Goal: Task Accomplishment & Management: Manage account settings

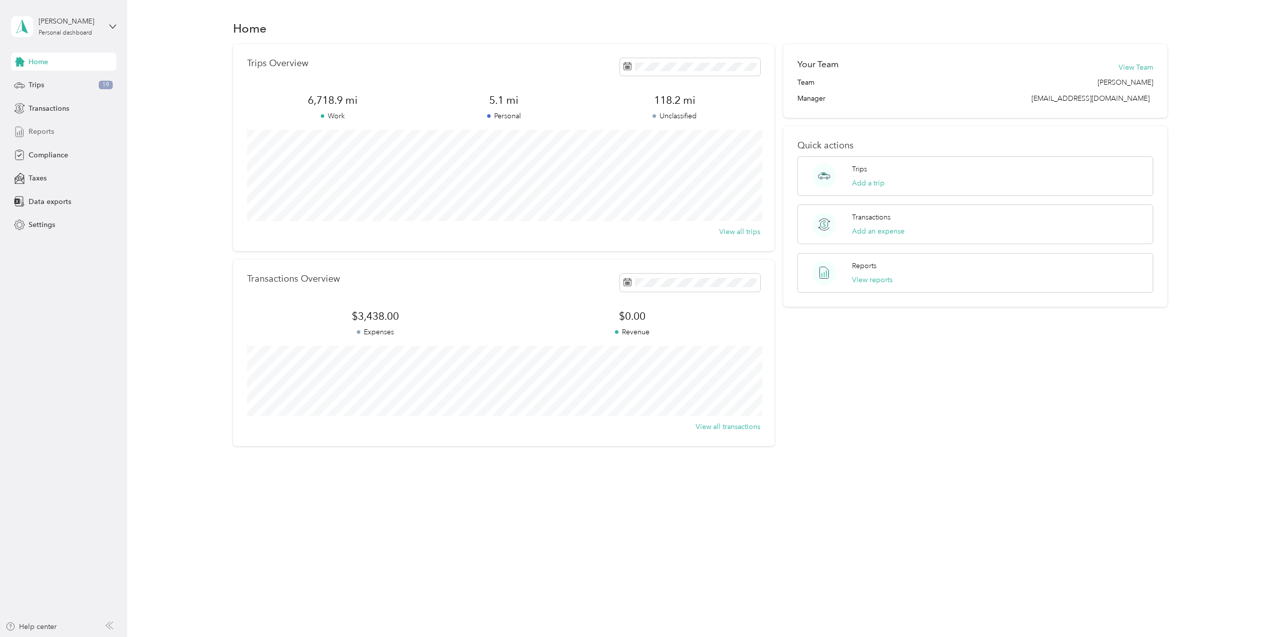
click at [36, 129] on span "Reports" at bounding box center [42, 131] width 26 height 11
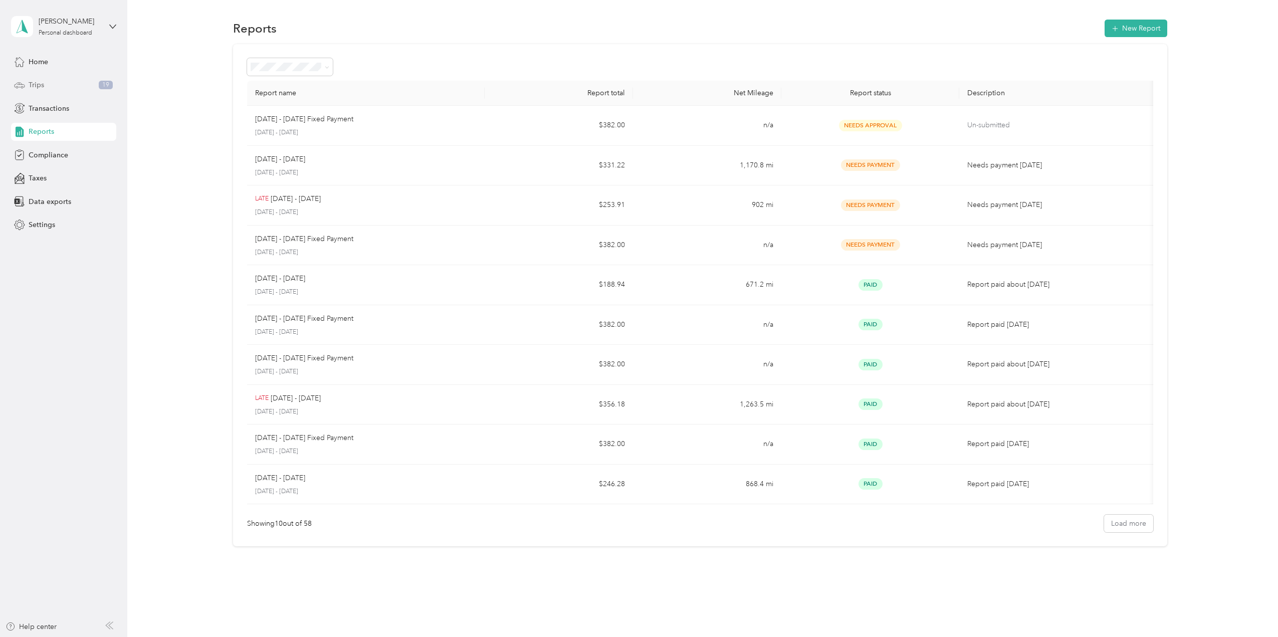
click at [39, 86] on span "Trips" at bounding box center [37, 85] width 16 height 11
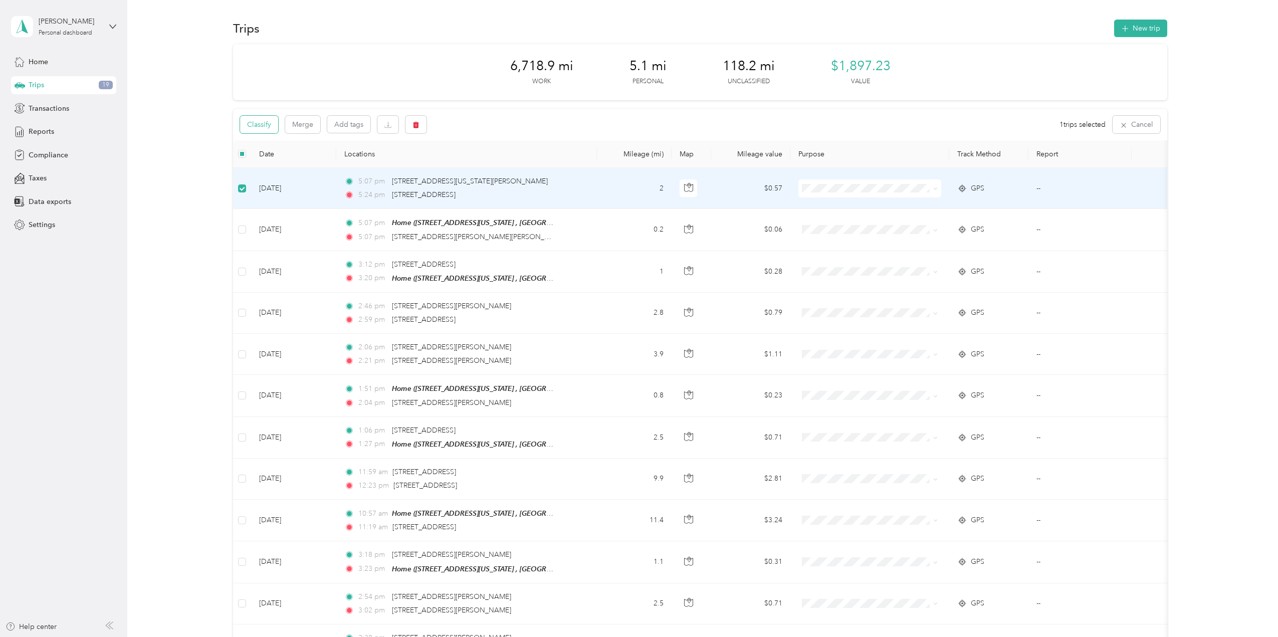
click at [262, 122] on button "Classify" at bounding box center [259, 125] width 38 height 18
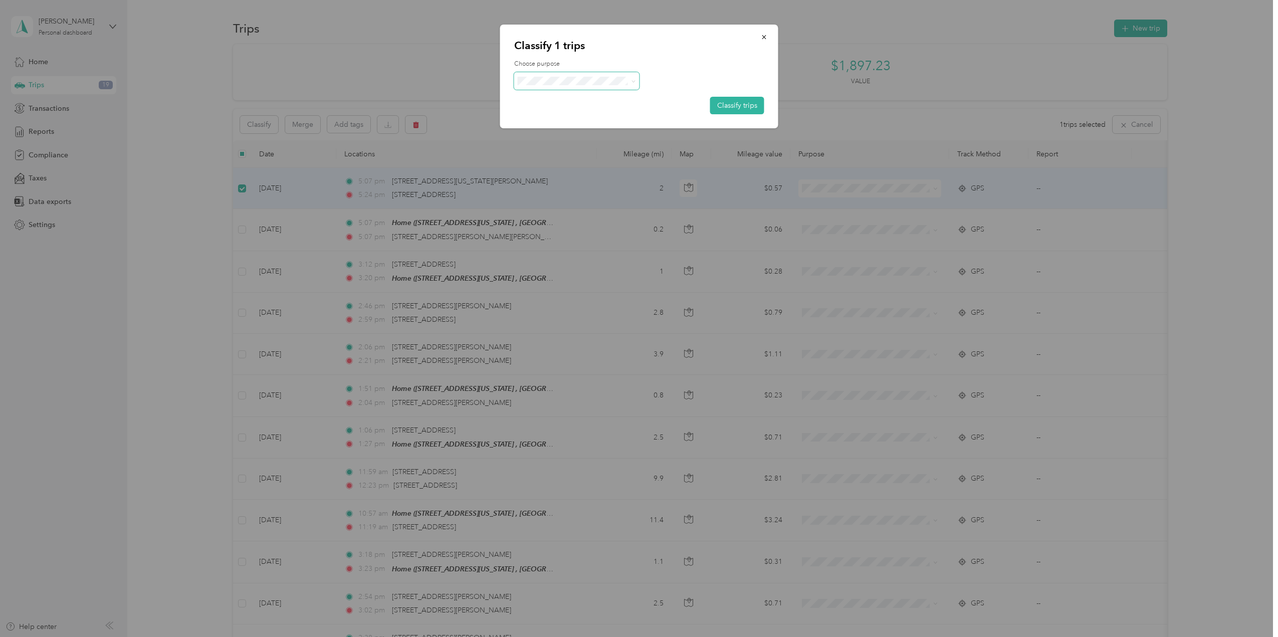
click at [631, 82] on icon at bounding box center [633, 81] width 5 height 5
click at [597, 101] on li "Whirlpool" at bounding box center [576, 100] width 125 height 18
click at [718, 104] on button "Classify trips" at bounding box center [737, 106] width 54 height 18
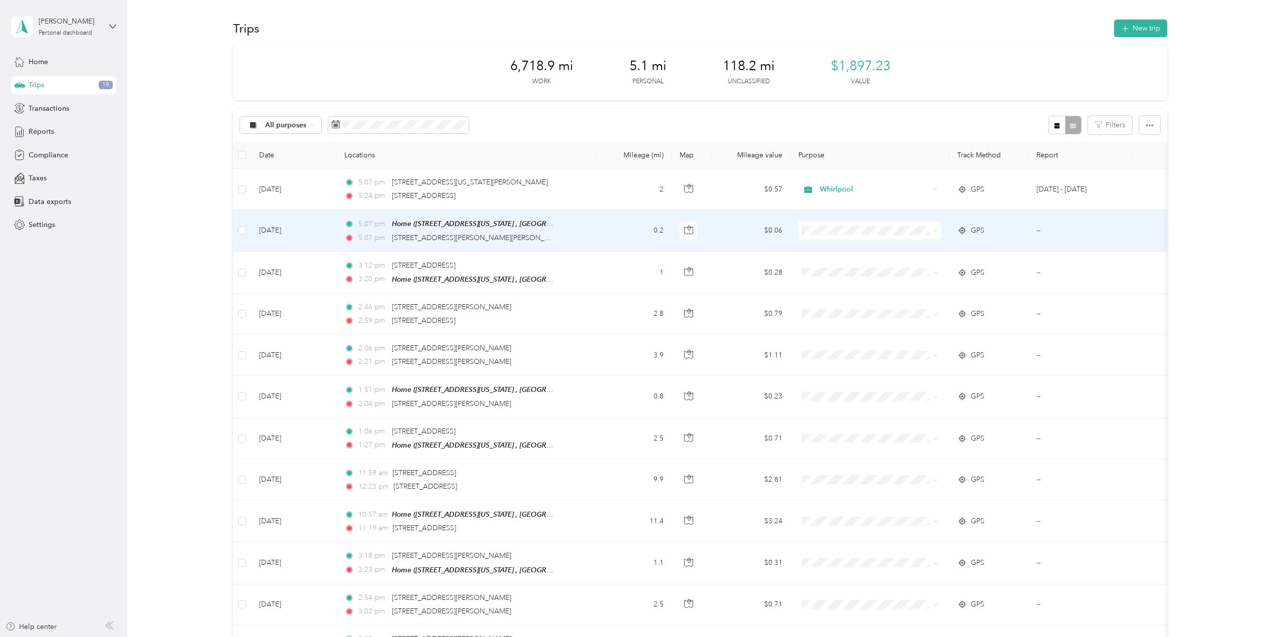
click at [241, 235] on td at bounding box center [242, 231] width 18 height 42
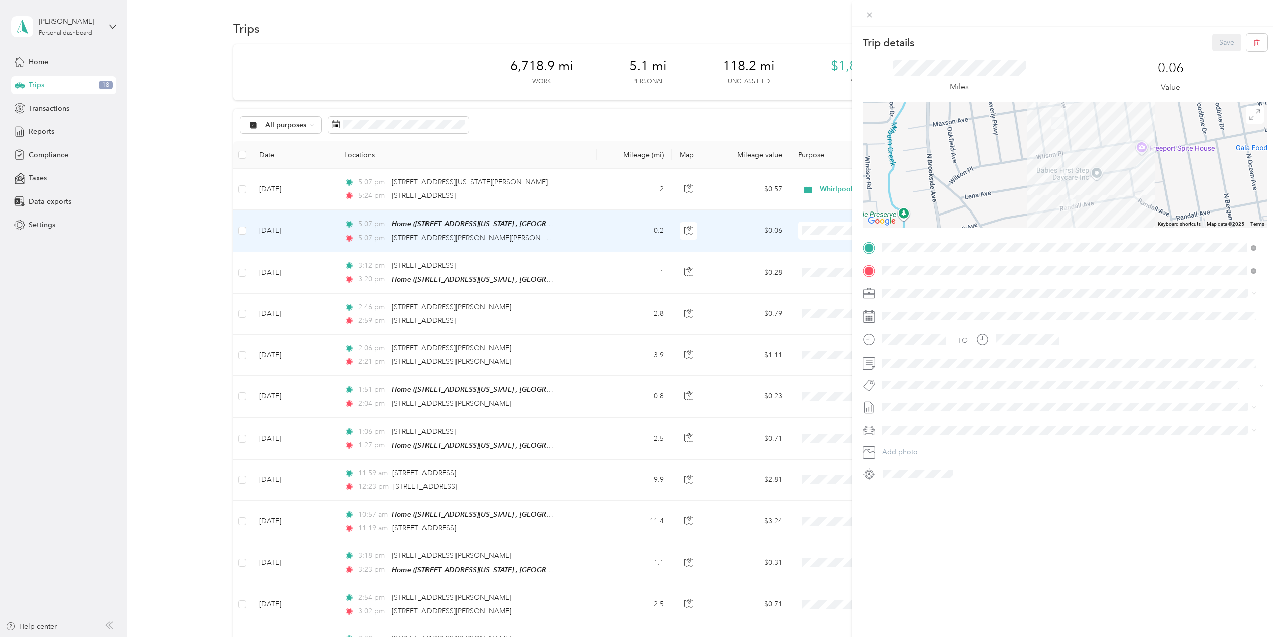
click at [243, 234] on div "Trip details Save This trip cannot be edited because it is either under review,…" at bounding box center [639, 318] width 1278 height 637
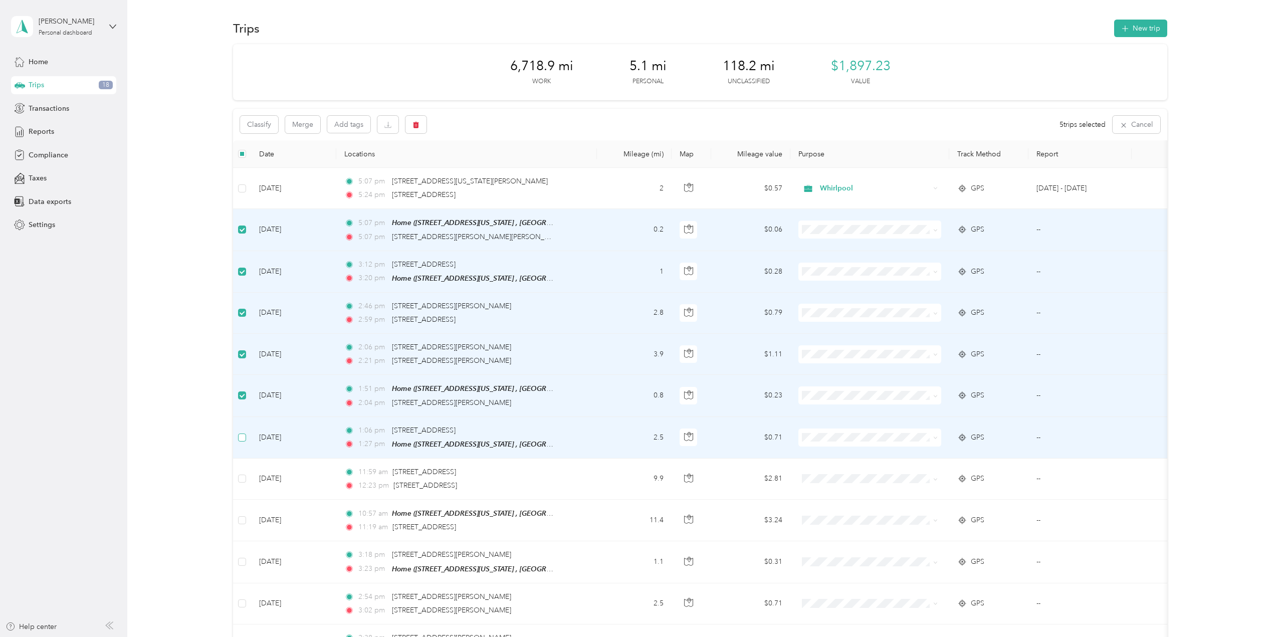
click at [240, 438] on label at bounding box center [242, 437] width 8 height 11
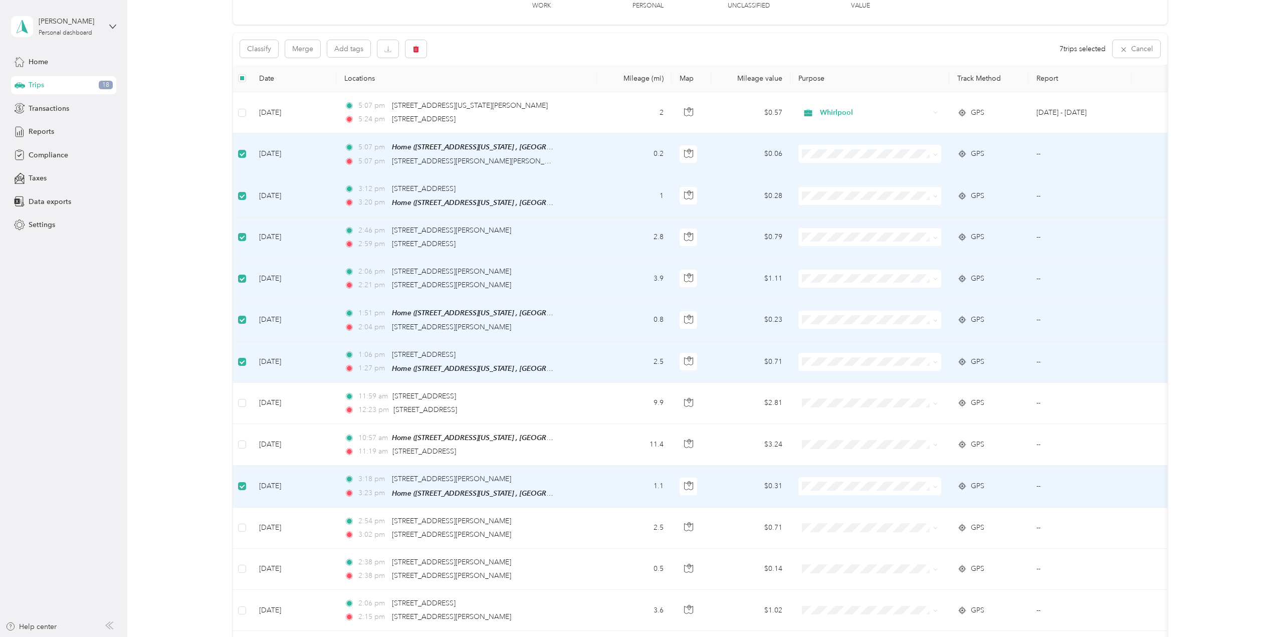
scroll to position [83, 0]
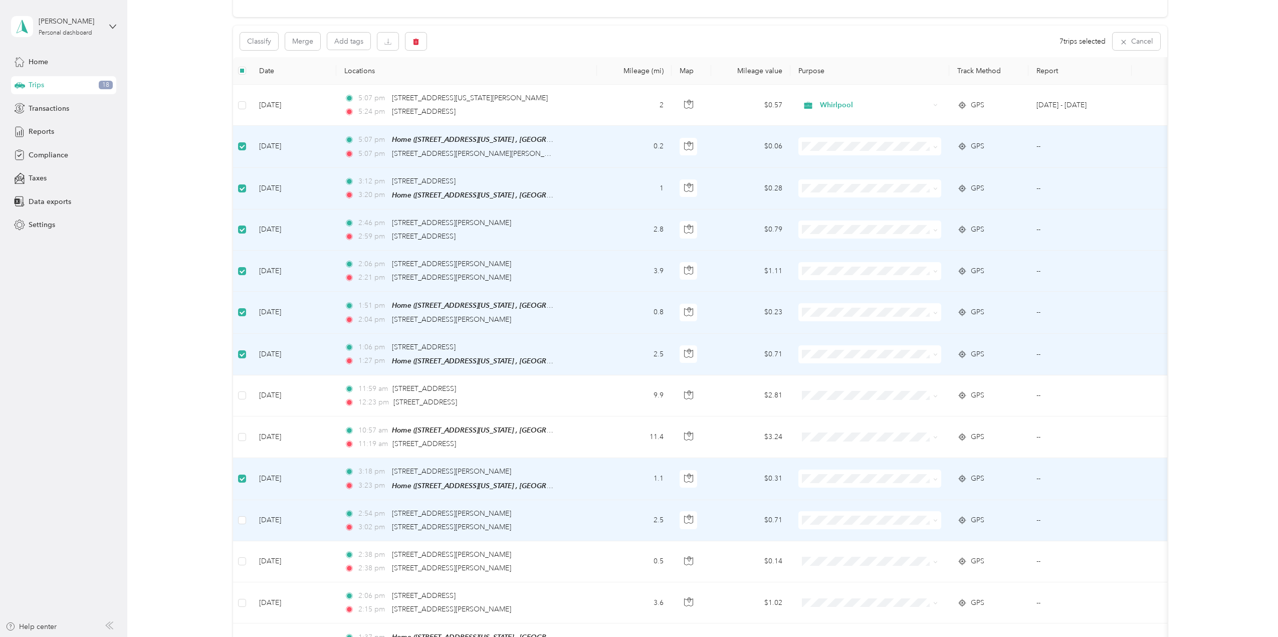
click at [237, 519] on td at bounding box center [242, 520] width 18 height 41
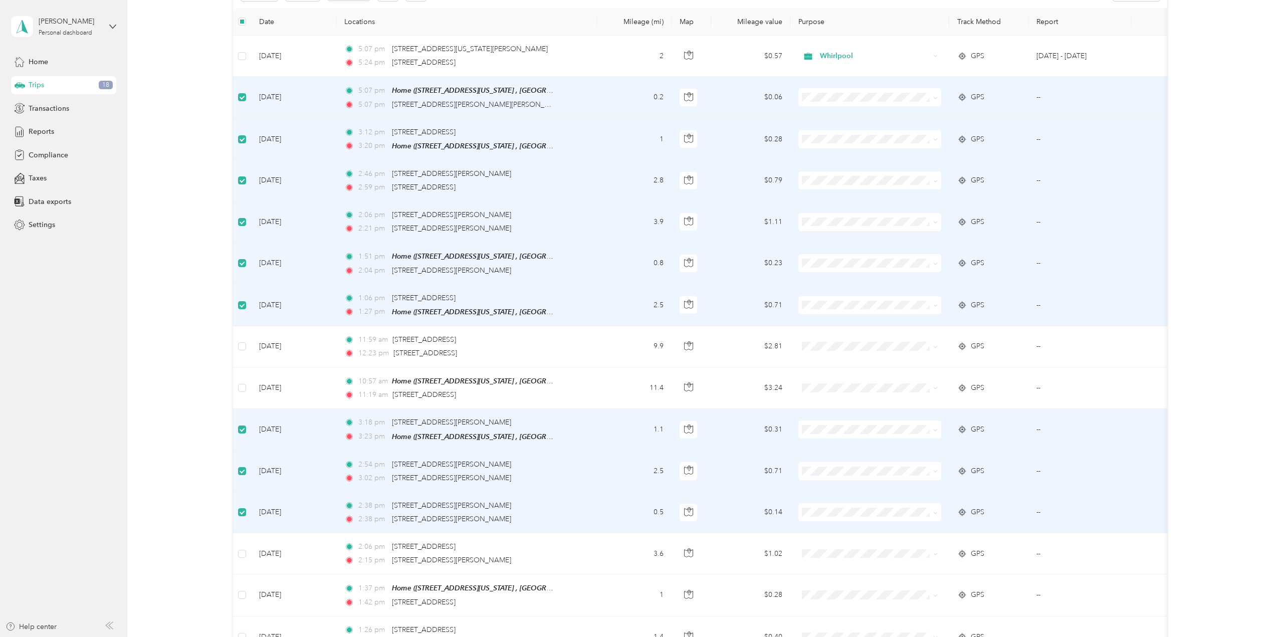
scroll to position [133, 0]
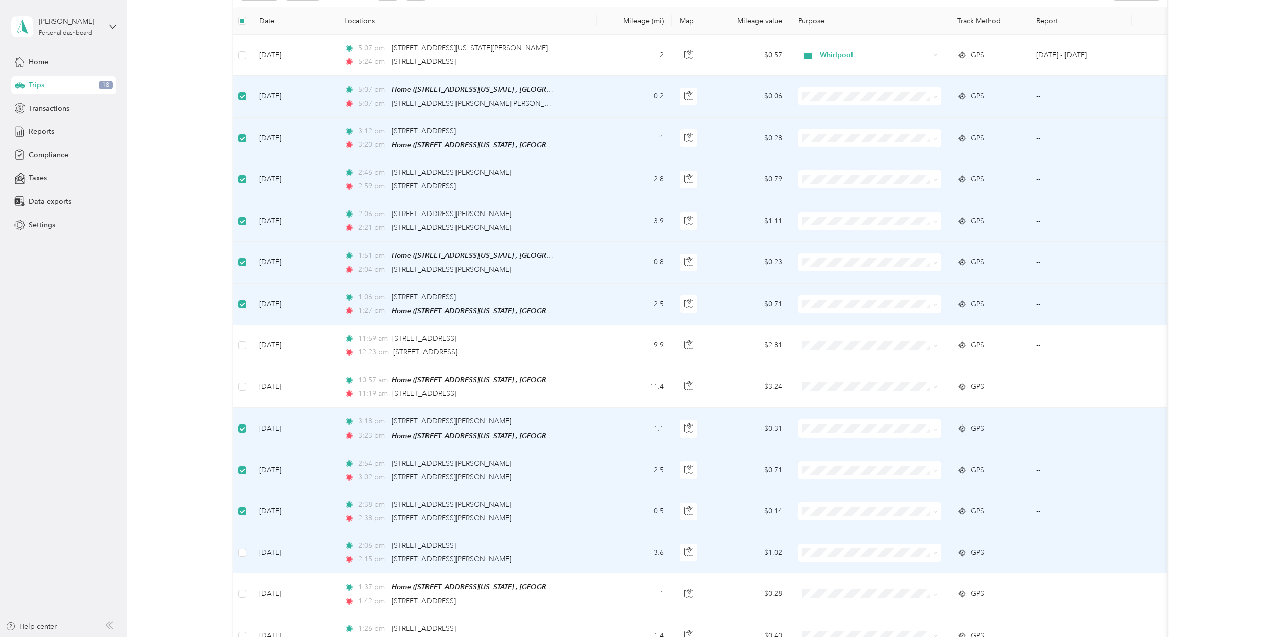
click at [235, 546] on td at bounding box center [242, 552] width 18 height 41
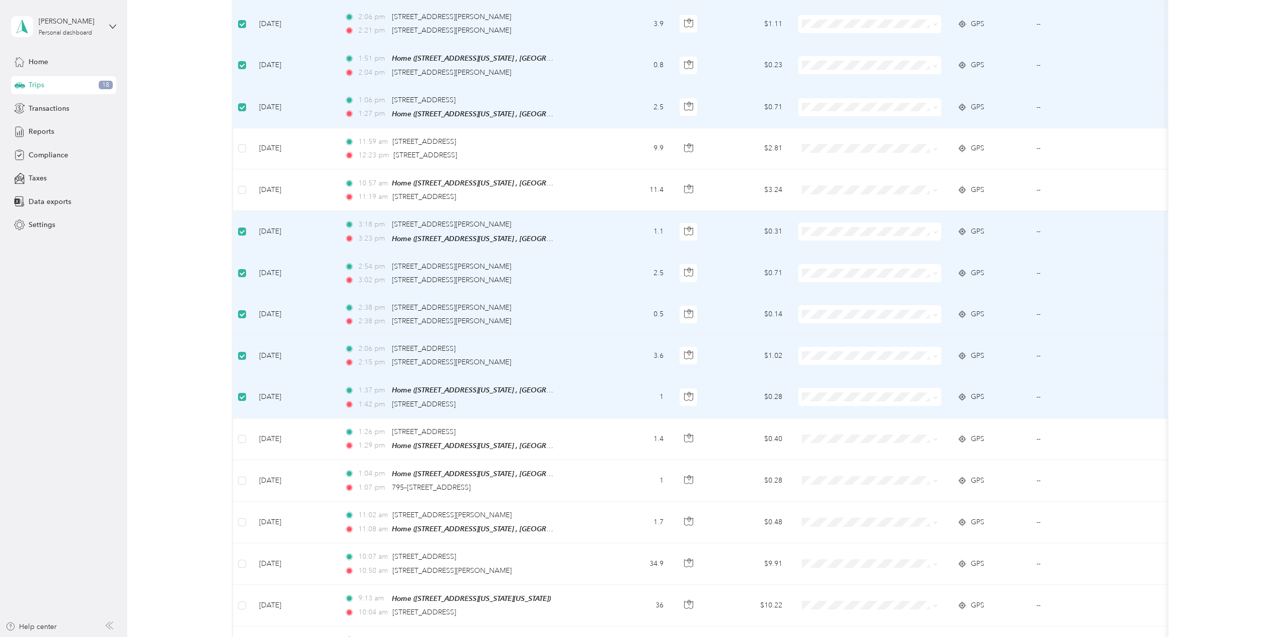
scroll to position [334, 0]
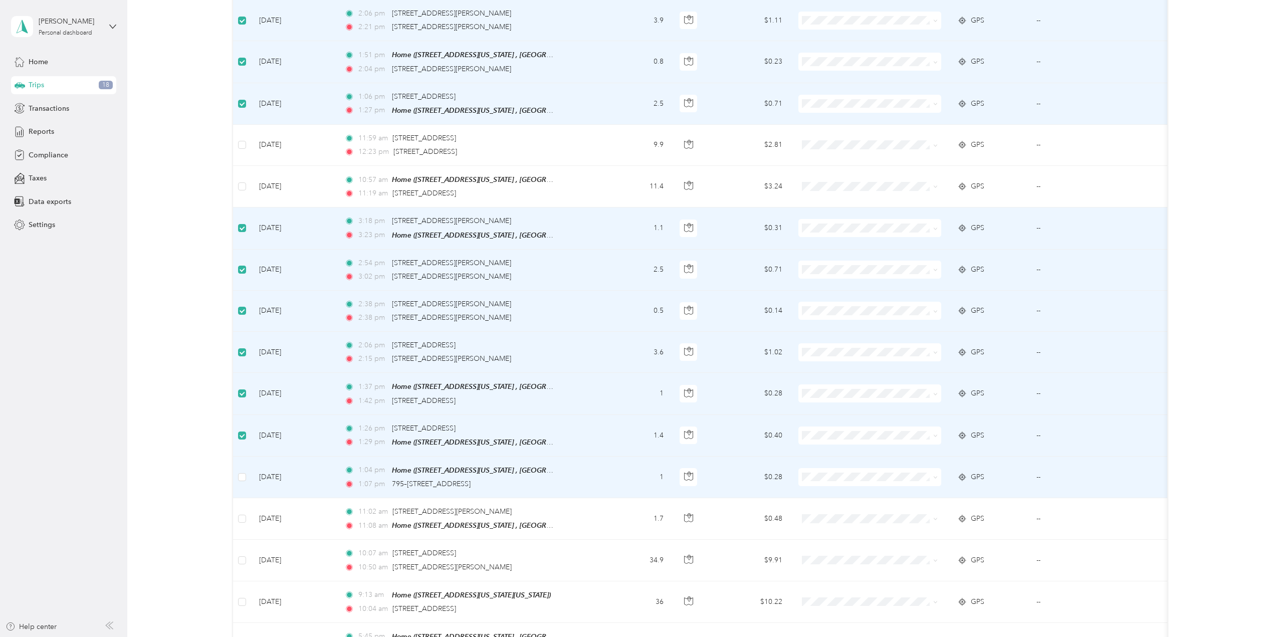
click at [247, 471] on td at bounding box center [242, 477] width 18 height 42
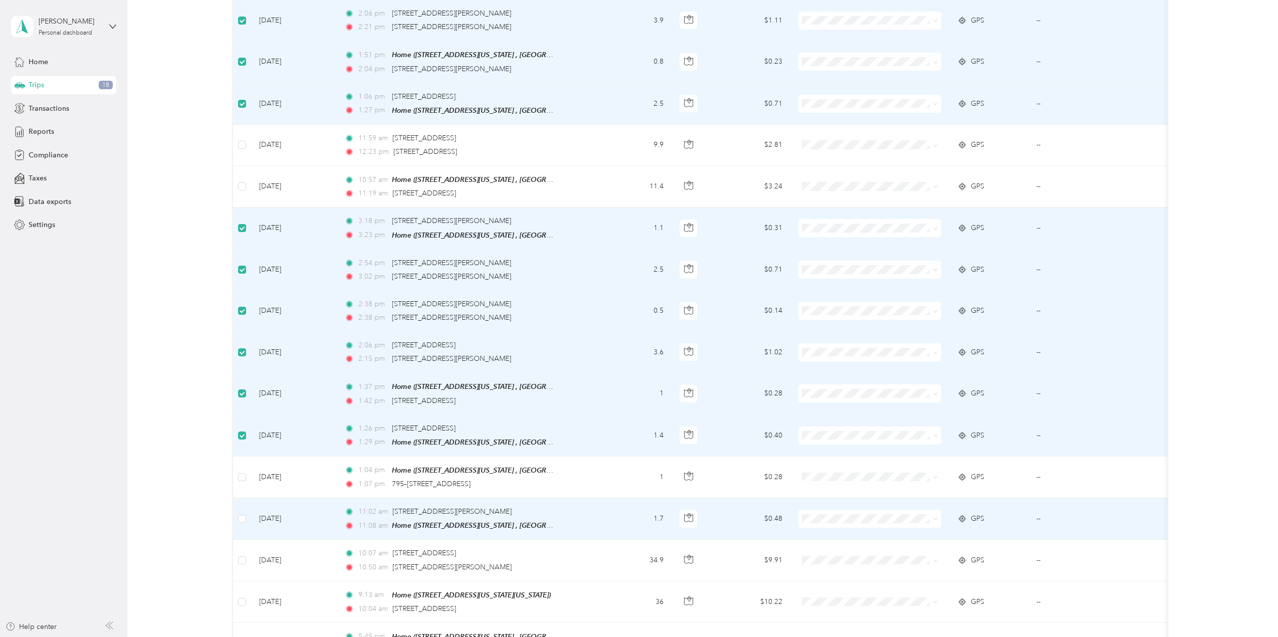
click at [248, 512] on td at bounding box center [242, 519] width 18 height 42
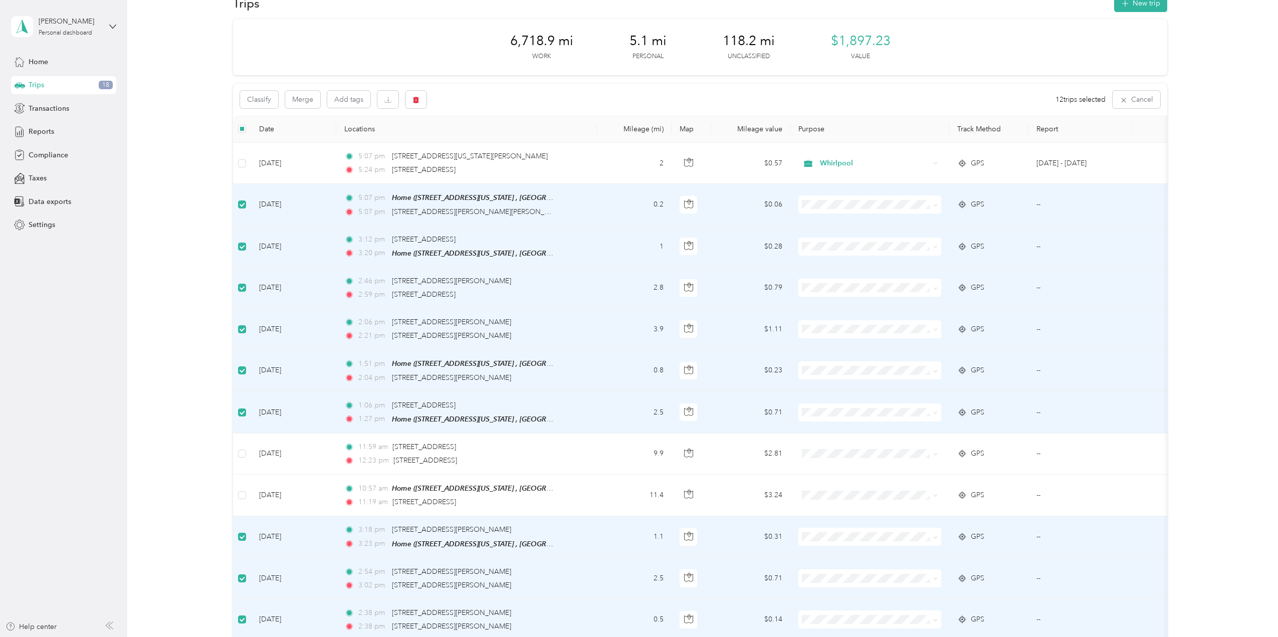
scroll to position [0, 0]
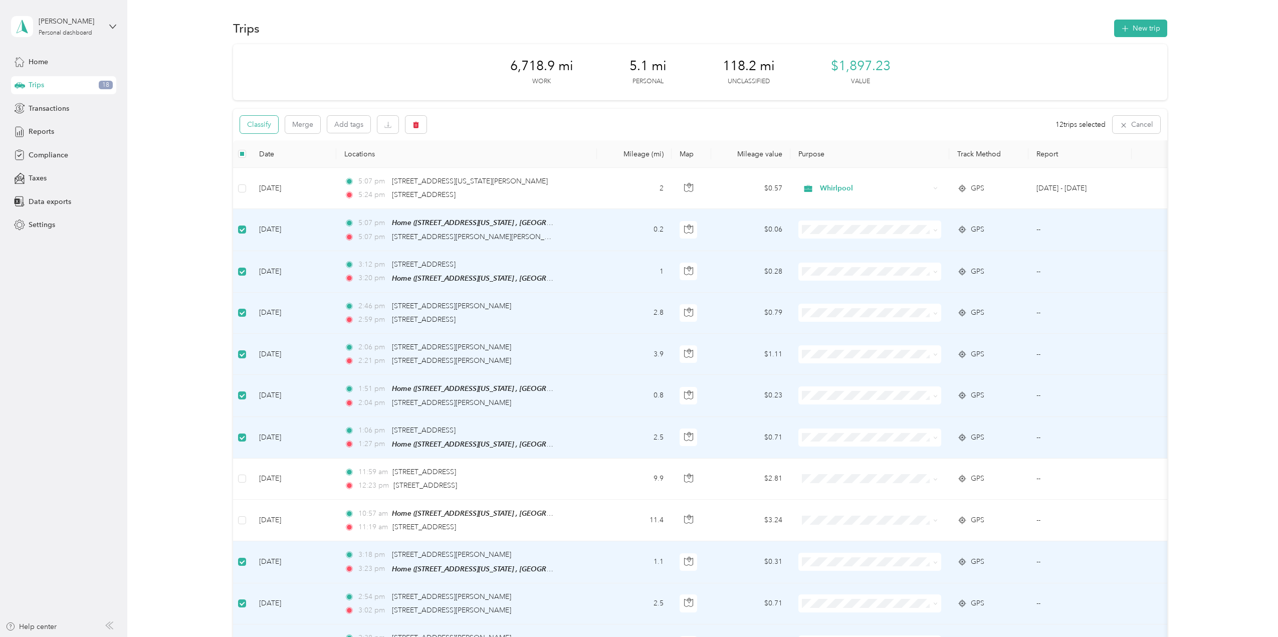
click at [273, 124] on button "Classify" at bounding box center [259, 125] width 38 height 18
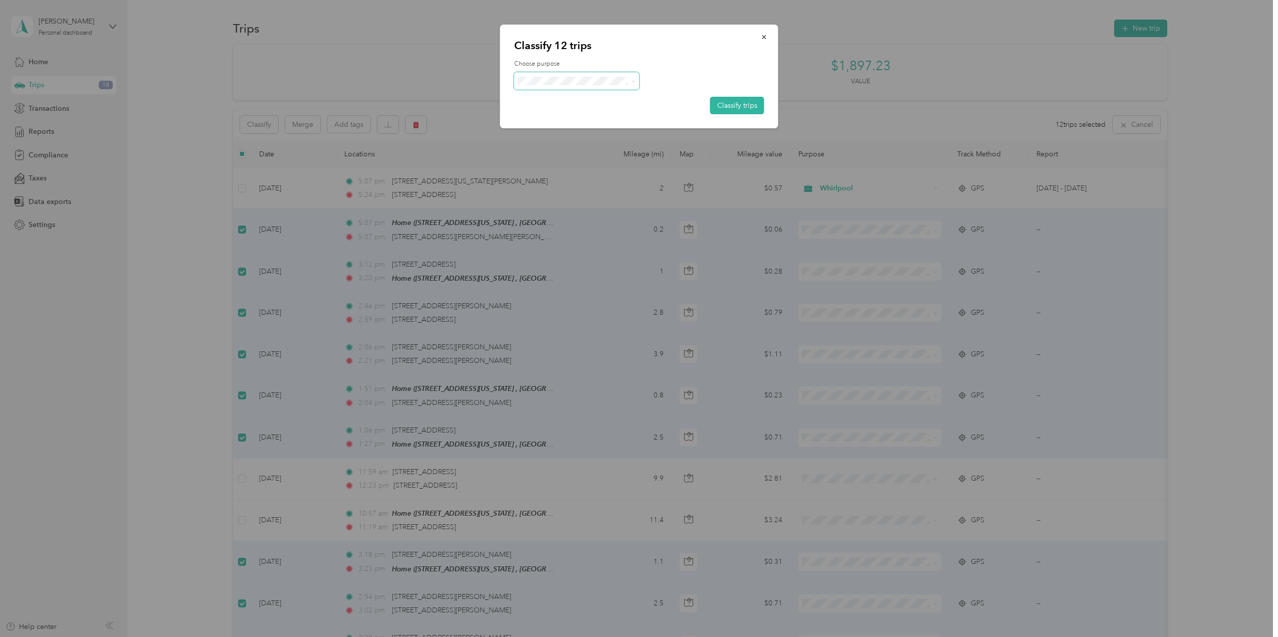
click at [634, 81] on icon at bounding box center [632, 81] width 3 height 2
click at [584, 114] on span "Personal" at bounding box center [585, 116] width 93 height 11
click at [734, 104] on button "Classify trips" at bounding box center [737, 106] width 54 height 18
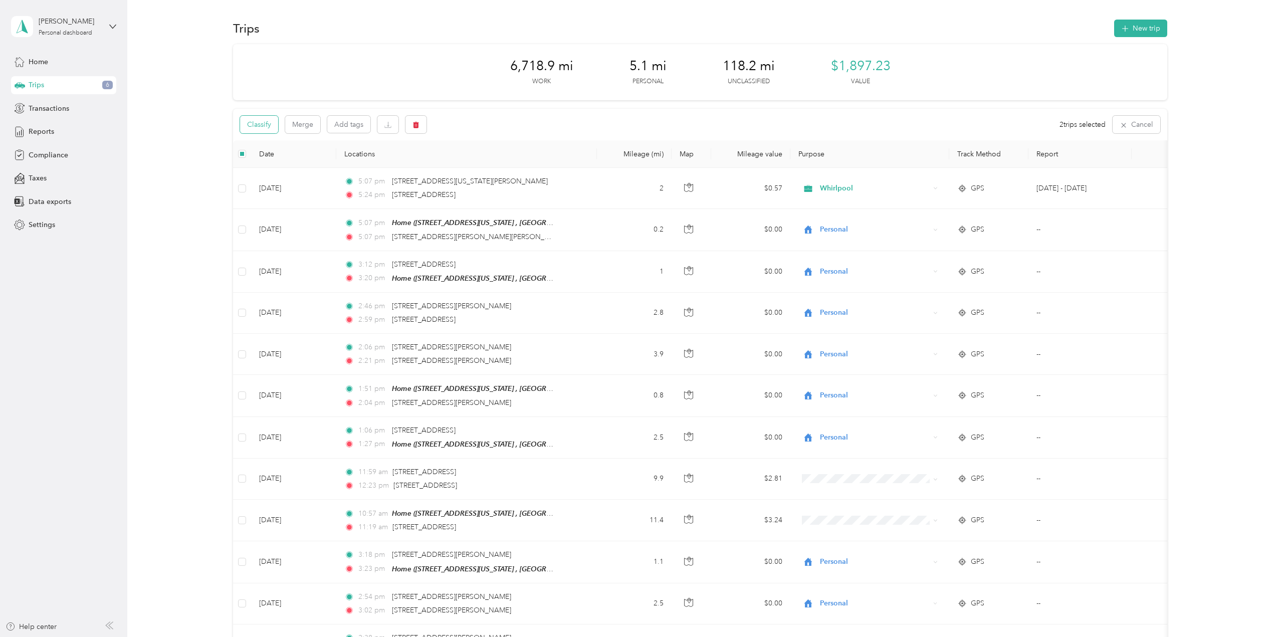
click at [264, 123] on button "Classify" at bounding box center [259, 125] width 38 height 18
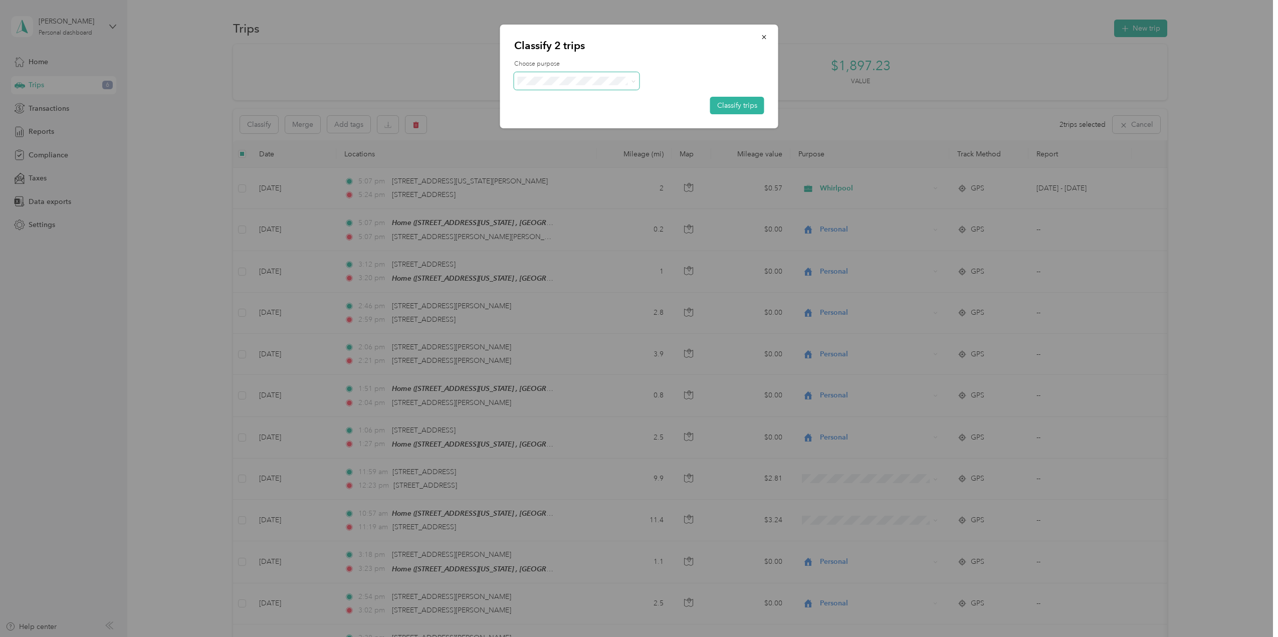
click at [633, 83] on icon at bounding box center [633, 81] width 5 height 5
click at [580, 114] on span "Personal" at bounding box center [580, 117] width 82 height 11
click at [740, 100] on button "Classify trips" at bounding box center [737, 106] width 54 height 18
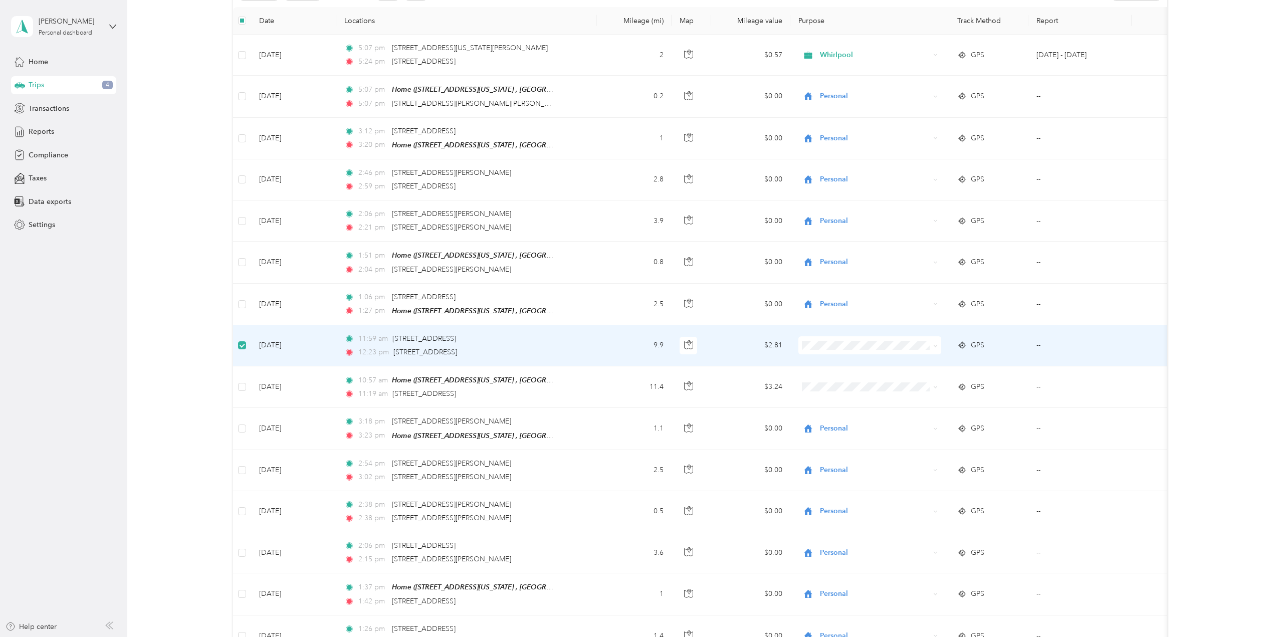
scroll to position [133, 0]
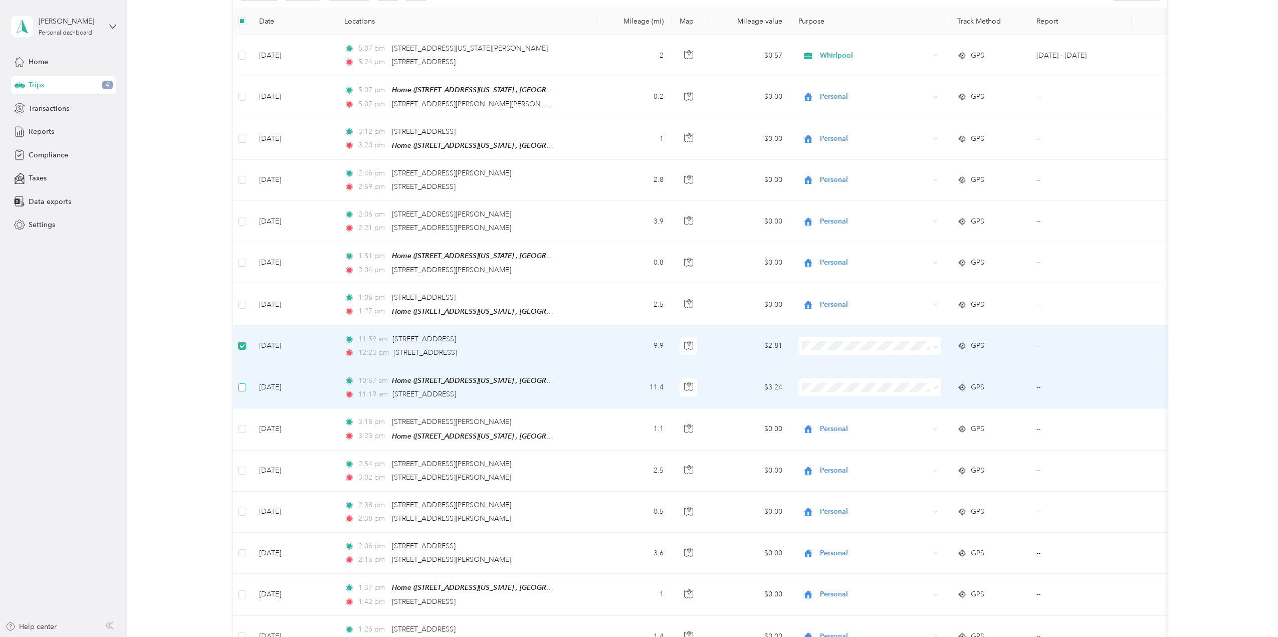
click at [240, 387] on label at bounding box center [242, 387] width 8 height 11
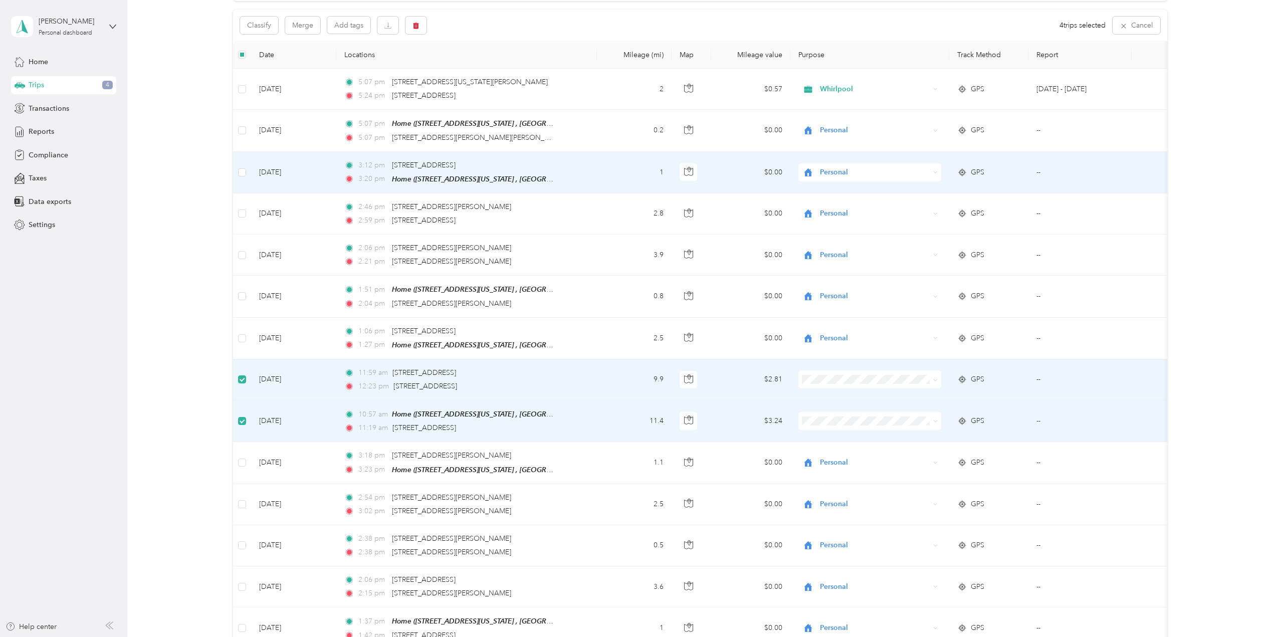
scroll to position [0, 0]
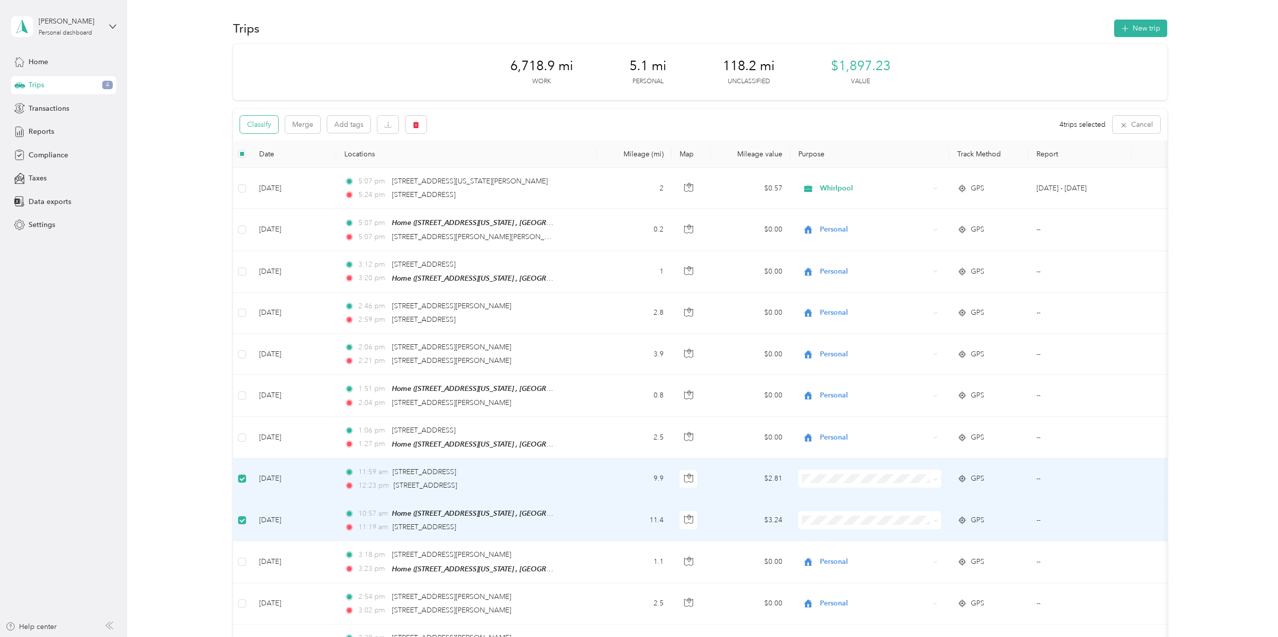
click at [271, 124] on button "Classify" at bounding box center [259, 125] width 38 height 18
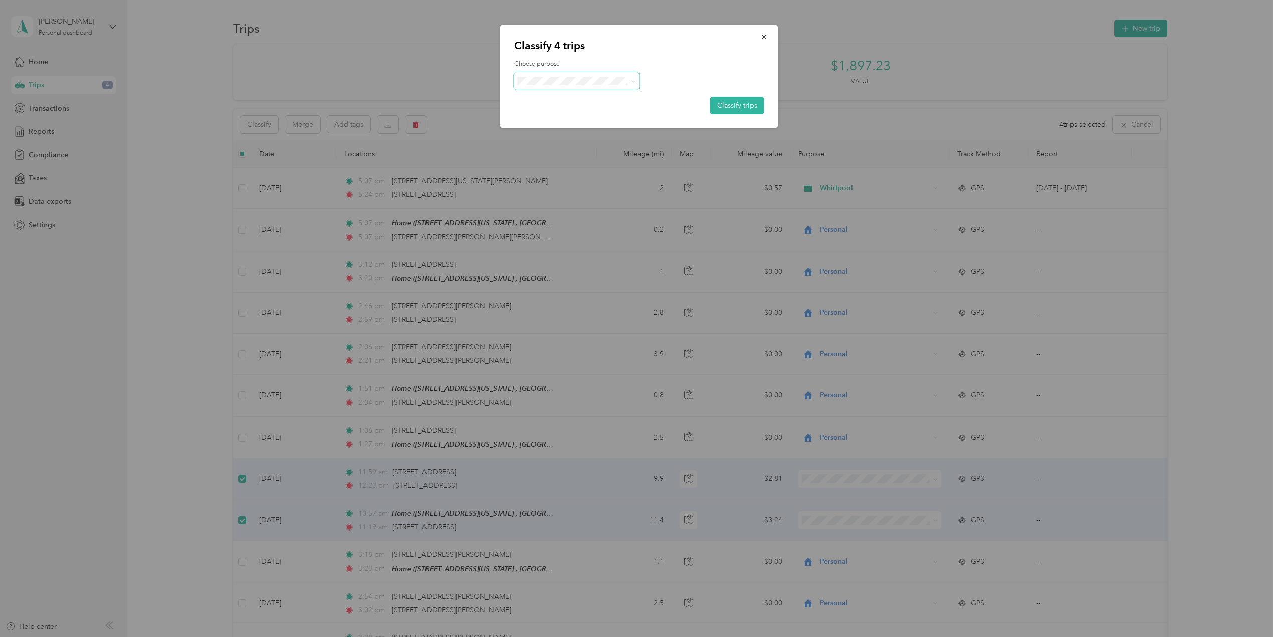
click at [633, 81] on icon at bounding box center [633, 81] width 5 height 5
click at [585, 100] on span "Whirlpool" at bounding box center [585, 99] width 93 height 11
click at [720, 103] on button "Classify trips" at bounding box center [737, 106] width 54 height 18
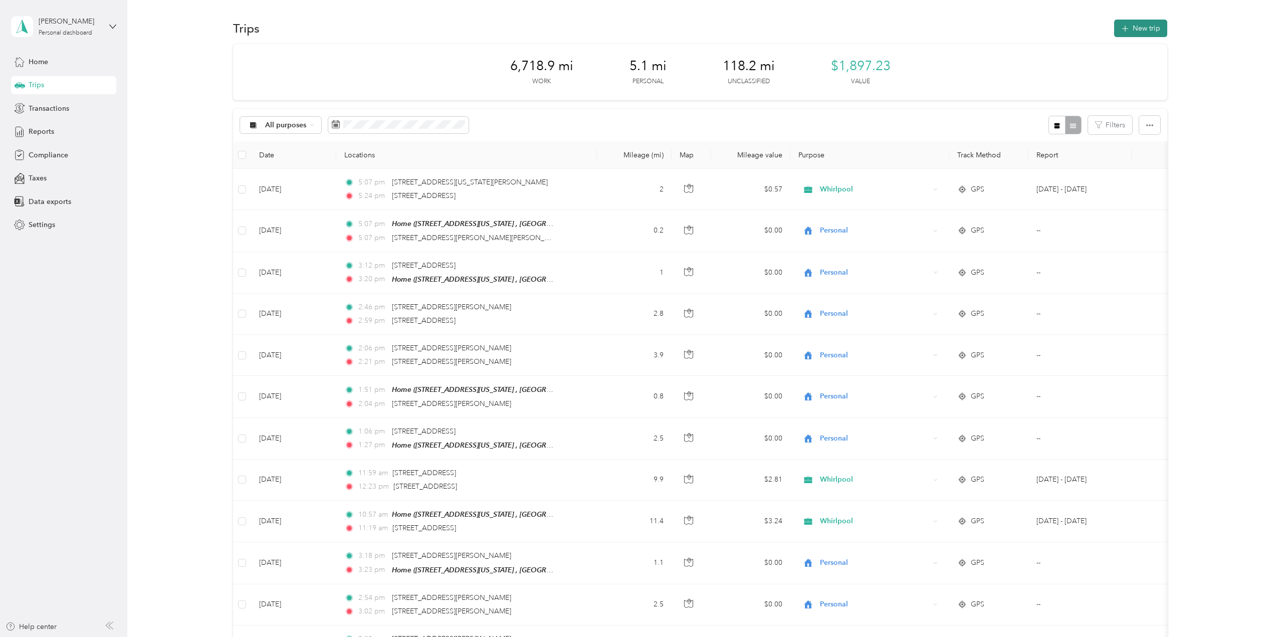
click at [1145, 29] on button "New trip" at bounding box center [1140, 29] width 53 height 18
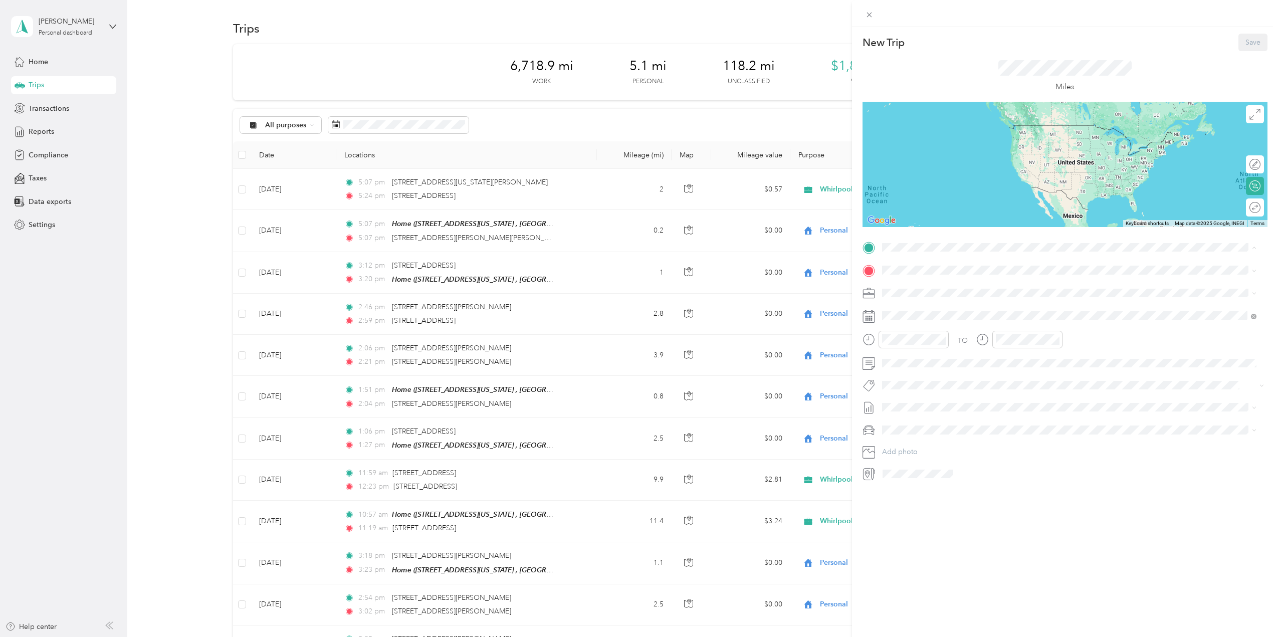
click at [921, 322] on div "Home [STREET_ADDRESS][US_STATE]" at bounding box center [951, 324] width 100 height 21
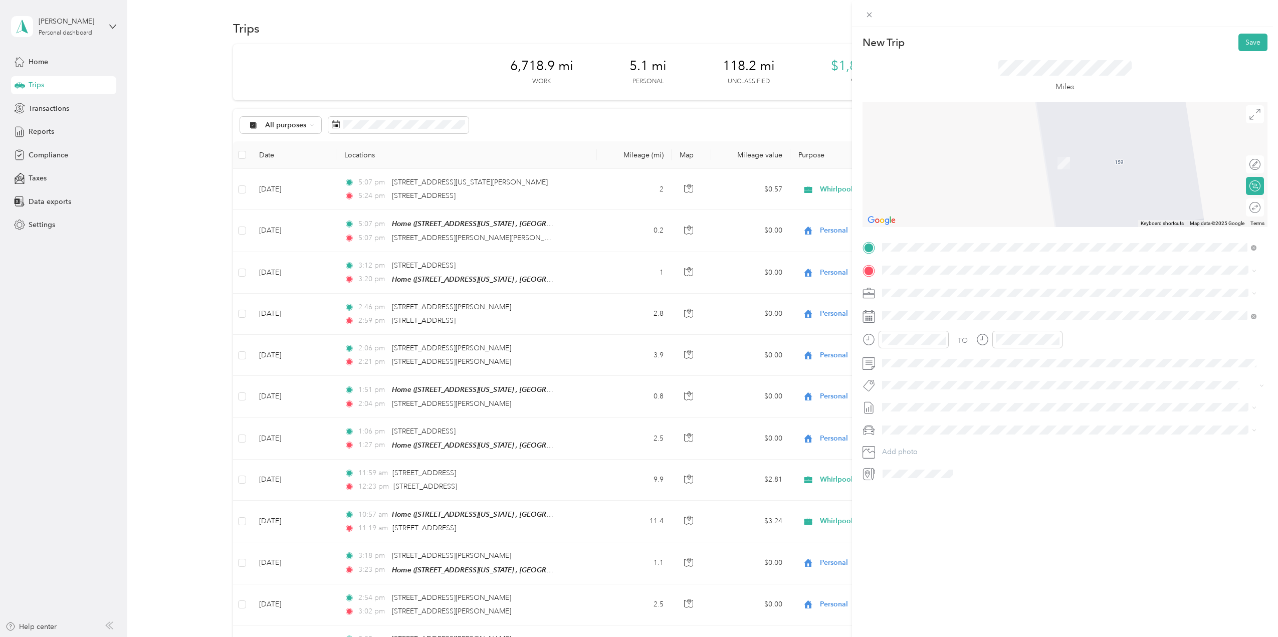
click at [942, 406] on div "Appliance World Huntington [STREET_ADDRESS][US_STATE][US_STATE]" at bounding box center [969, 410] width 137 height 21
click at [944, 396] on span "[STREET_ADDRESS][US_STATE][US_STATE]" at bounding box center [969, 391] width 137 height 9
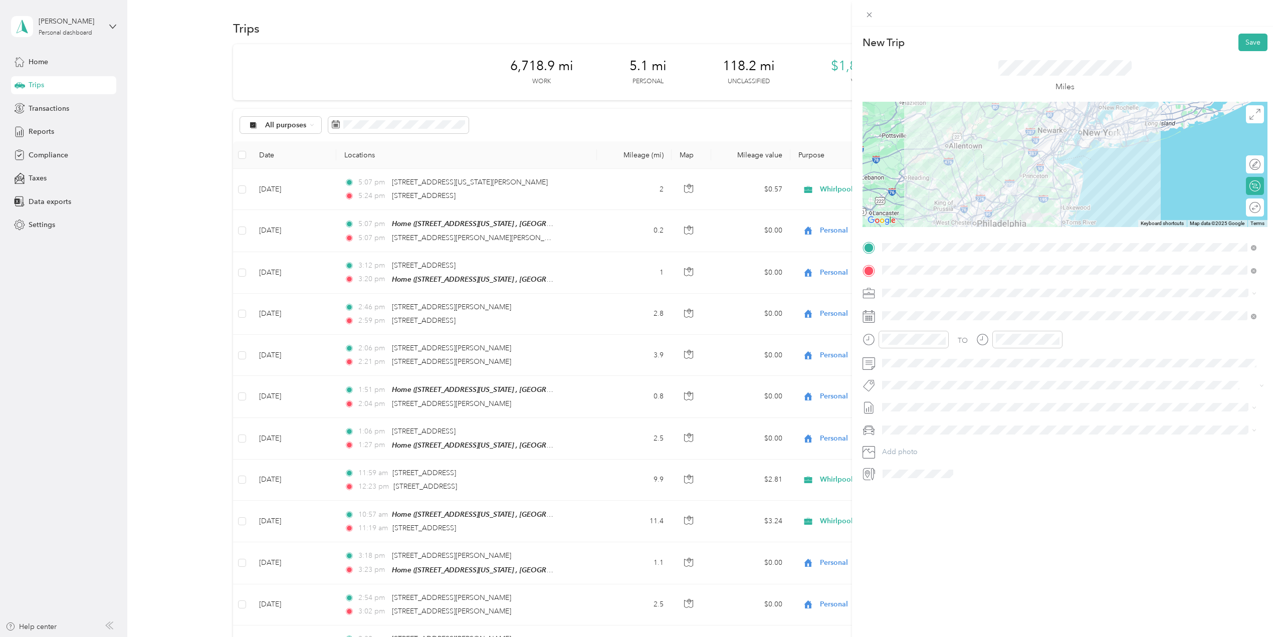
click at [947, 361] on span "[STREET_ADDRESS][US_STATE][US_STATE]" at bounding box center [969, 358] width 137 height 9
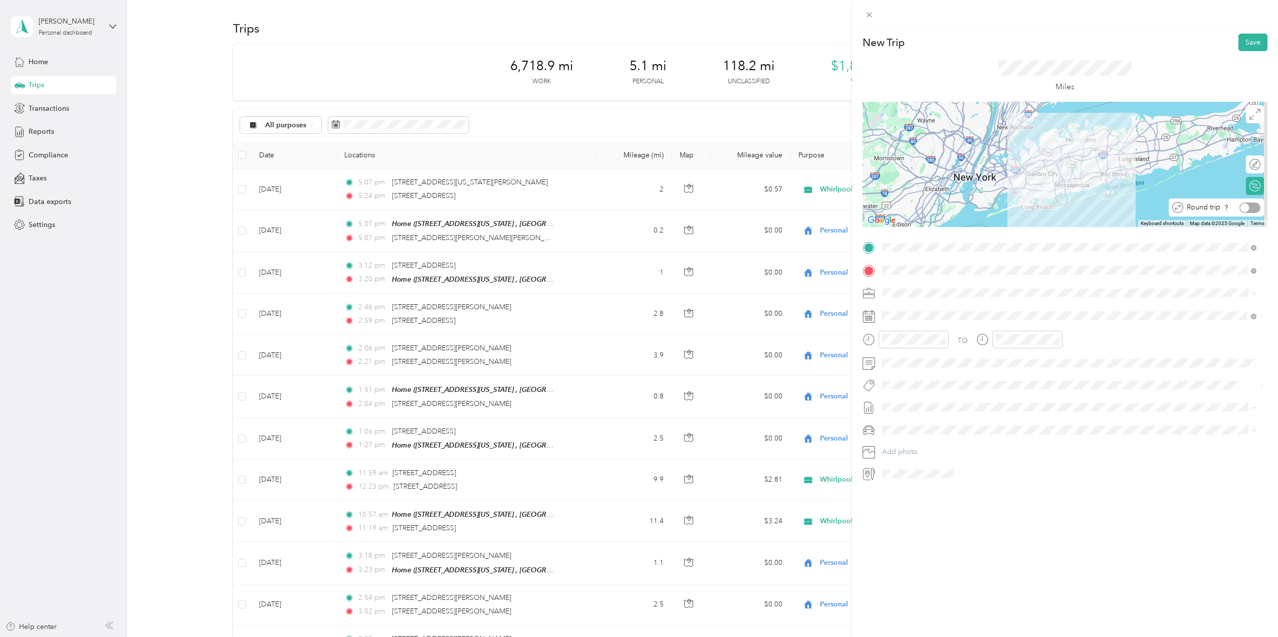
click at [1248, 210] on div at bounding box center [1249, 207] width 21 height 11
click at [942, 421] on div "6" at bounding box center [941, 423] width 13 height 13
click at [1241, 39] on button "Save" at bounding box center [1252, 43] width 29 height 18
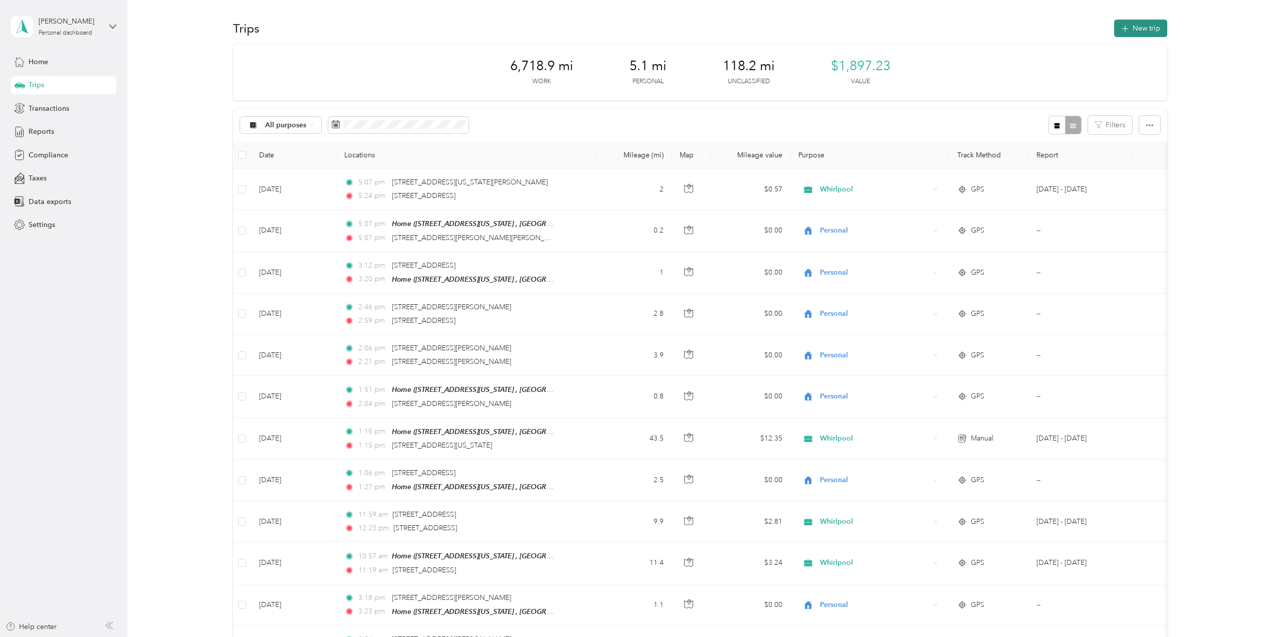
click at [1135, 33] on button "New trip" at bounding box center [1140, 29] width 53 height 18
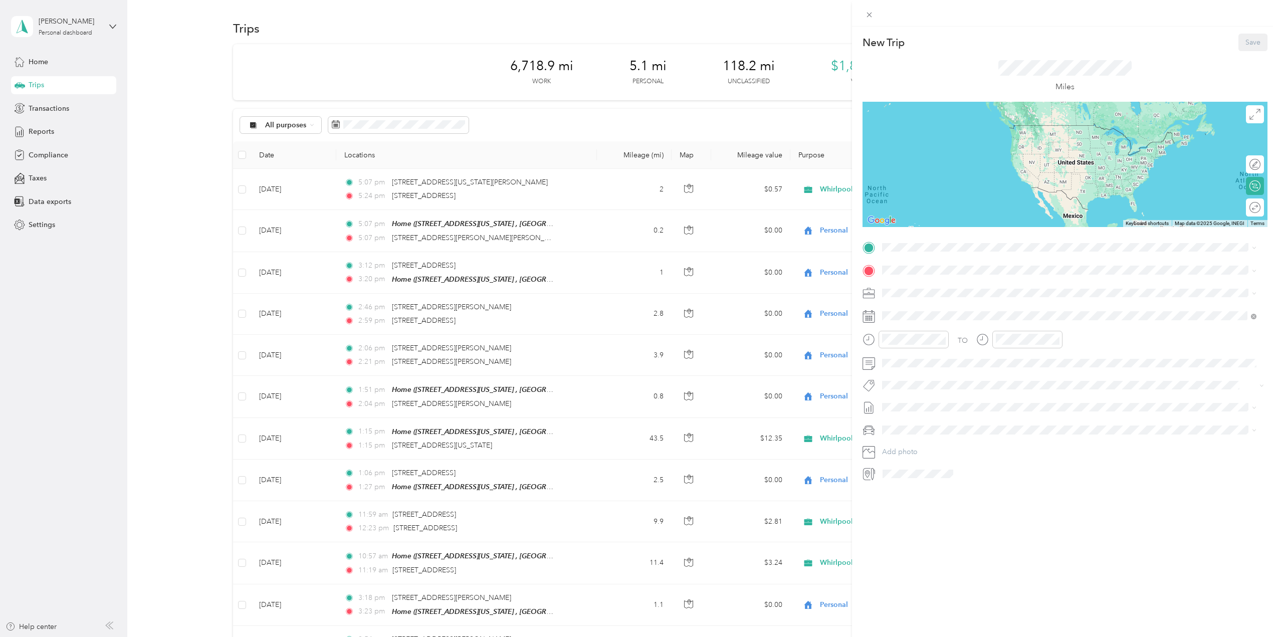
click at [929, 292] on div "Home [STREET_ADDRESS][US_STATE]" at bounding box center [951, 291] width 100 height 21
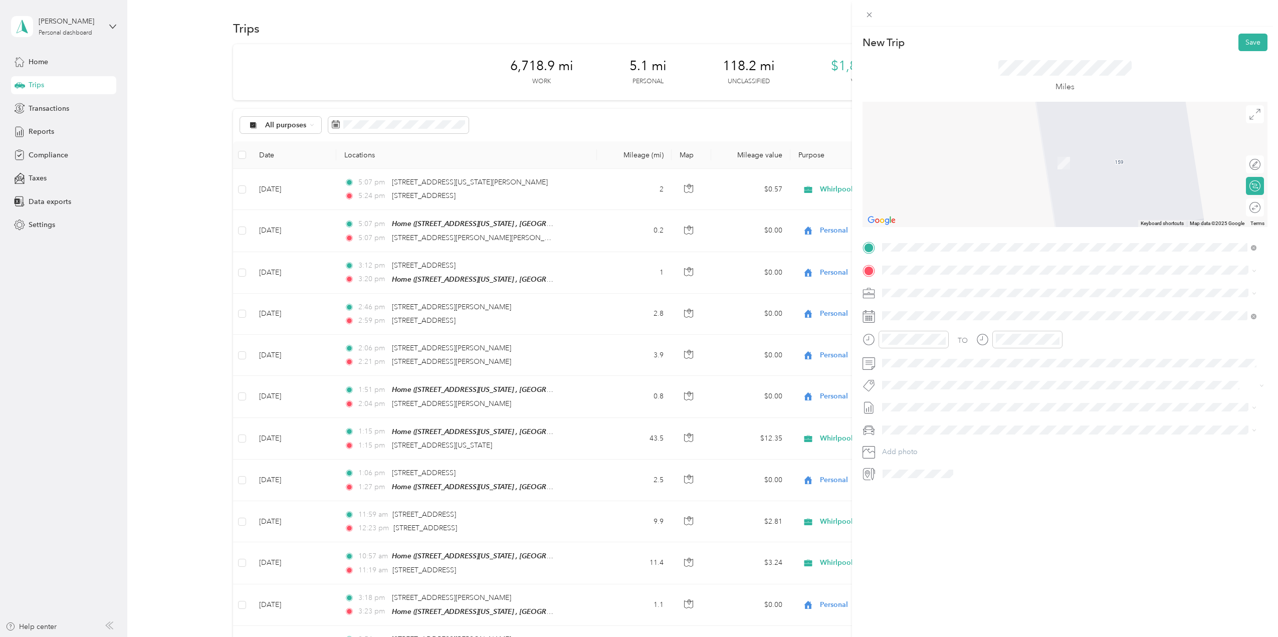
click at [923, 322] on div "Home" at bounding box center [969, 318] width 137 height 9
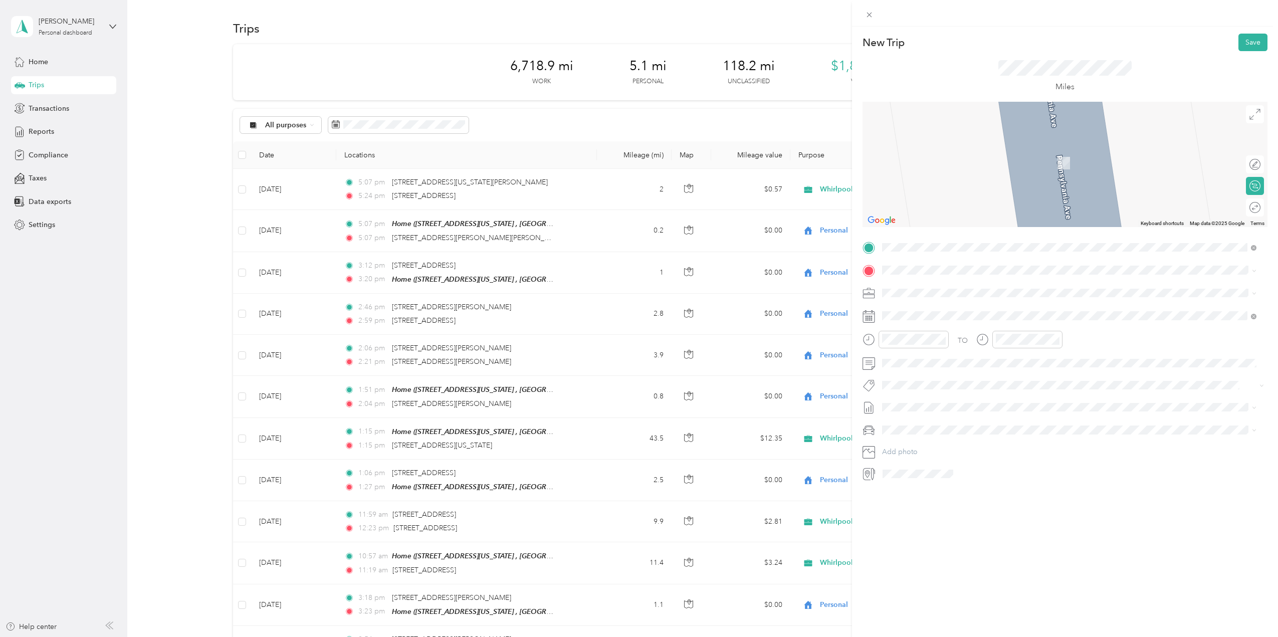
click at [938, 281] on div "Home [STREET_ADDRESS][US_STATE]" at bounding box center [1068, 293] width 367 height 25
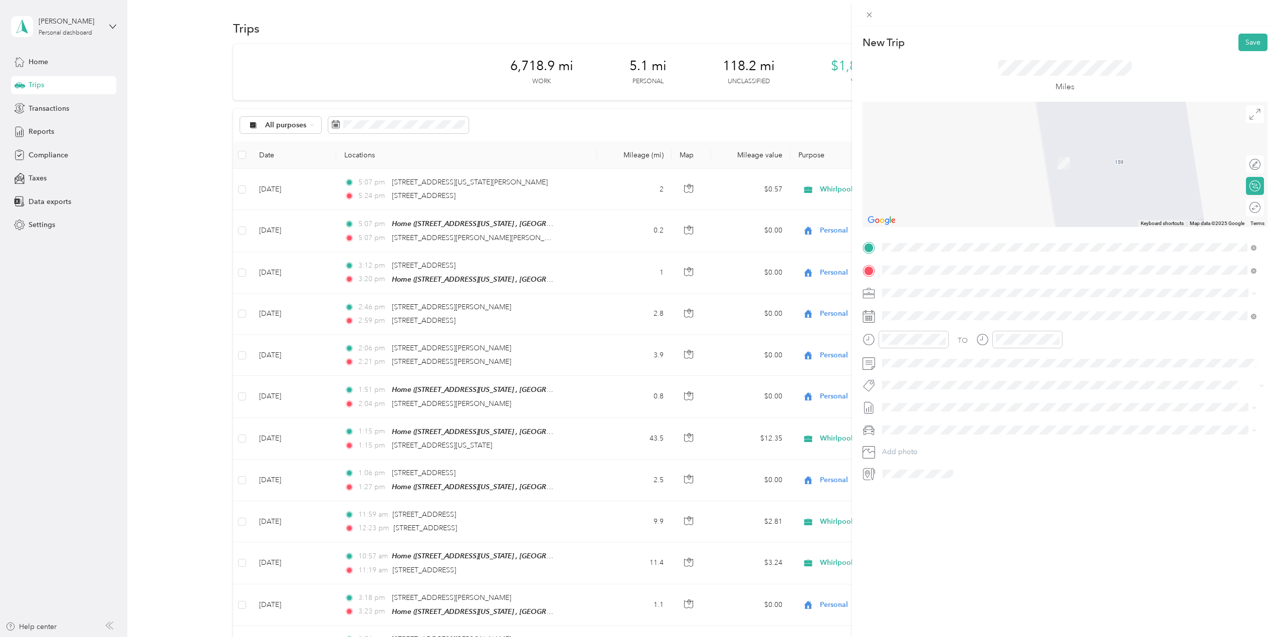
click at [940, 309] on span "[STREET_ADDRESS][US_STATE]" at bounding box center [951, 306] width 100 height 9
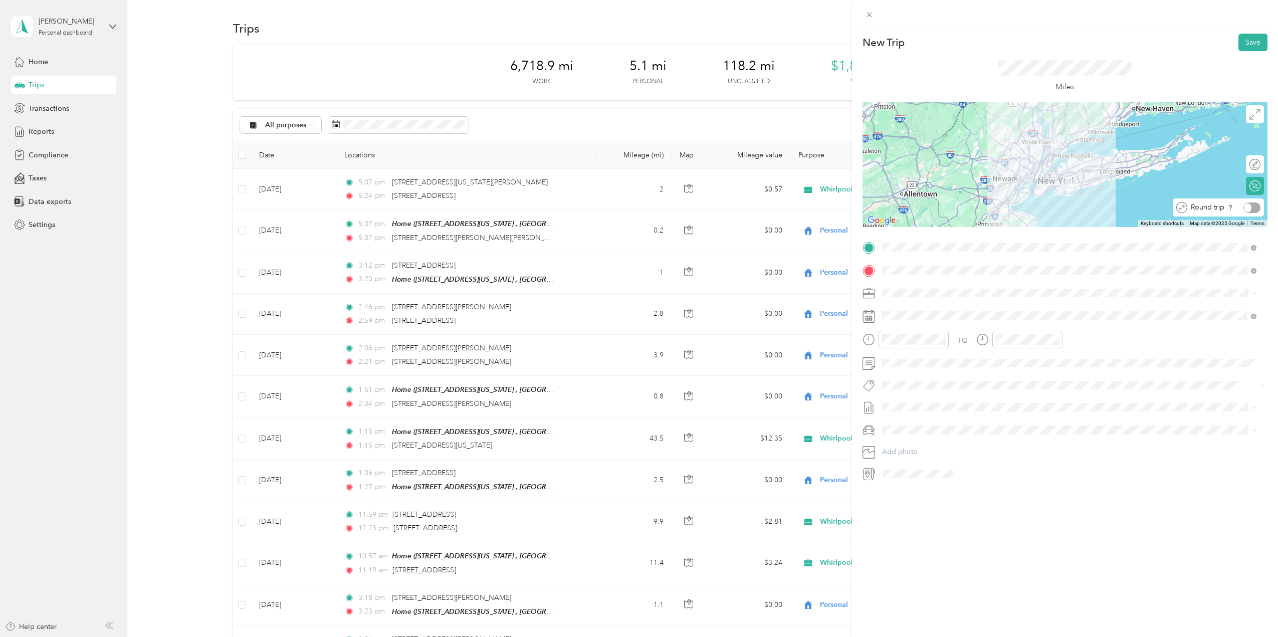
click at [1250, 207] on div at bounding box center [1251, 207] width 17 height 11
click at [955, 420] on div "7" at bounding box center [954, 423] width 13 height 13
click at [1244, 39] on button "Save" at bounding box center [1252, 43] width 29 height 18
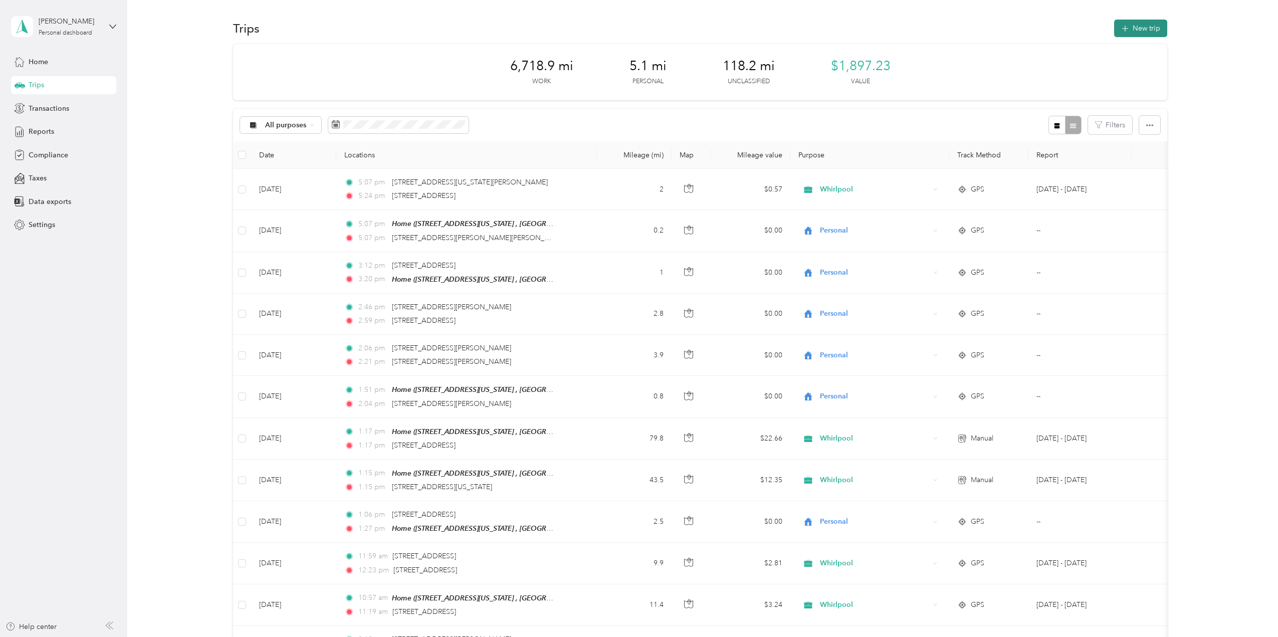
click at [1124, 25] on icon "button" at bounding box center [1125, 29] width 12 height 12
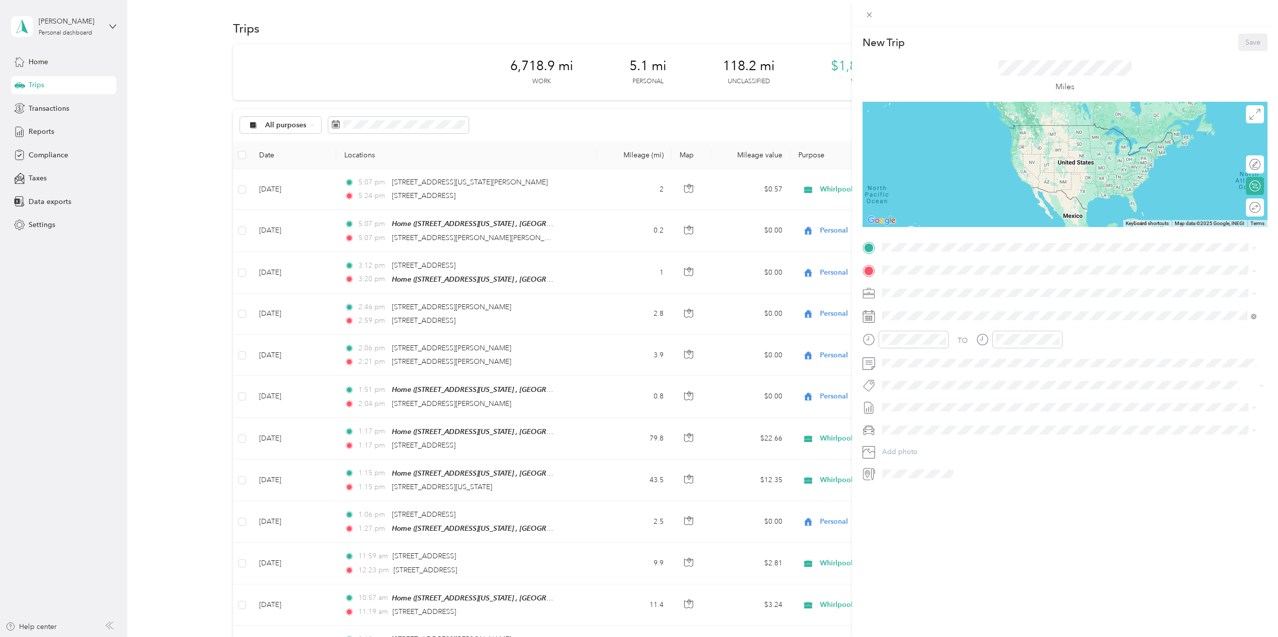
click at [941, 317] on div "Home" at bounding box center [951, 318] width 100 height 9
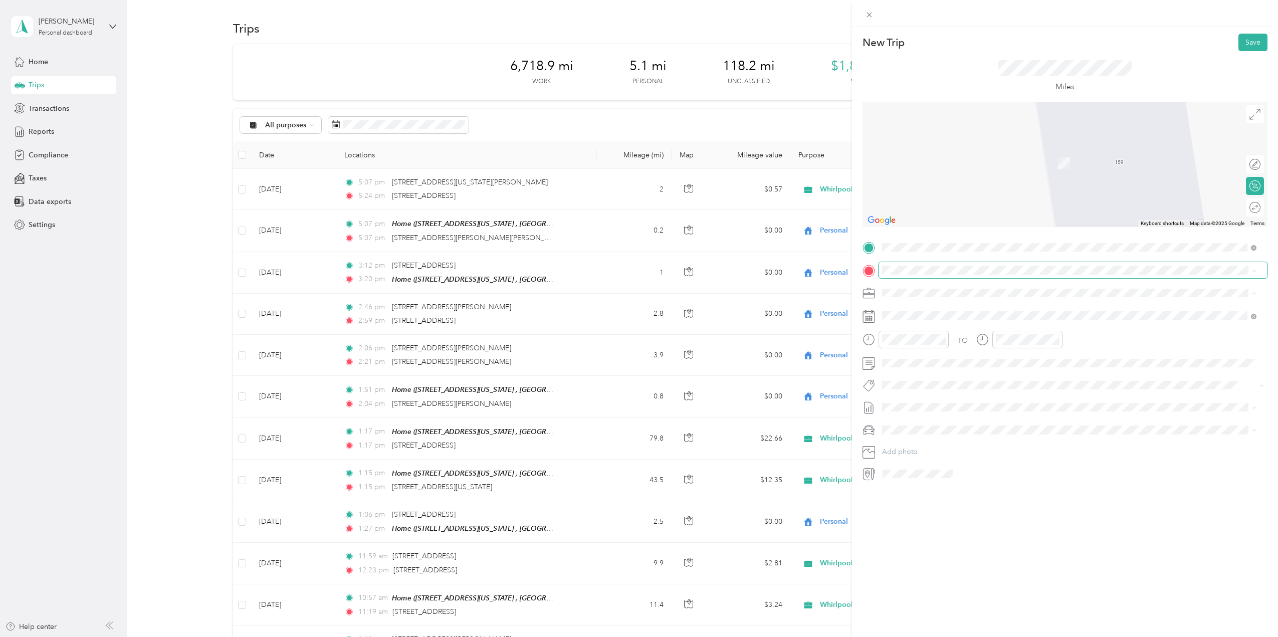
click at [931, 264] on span at bounding box center [1072, 270] width 389 height 16
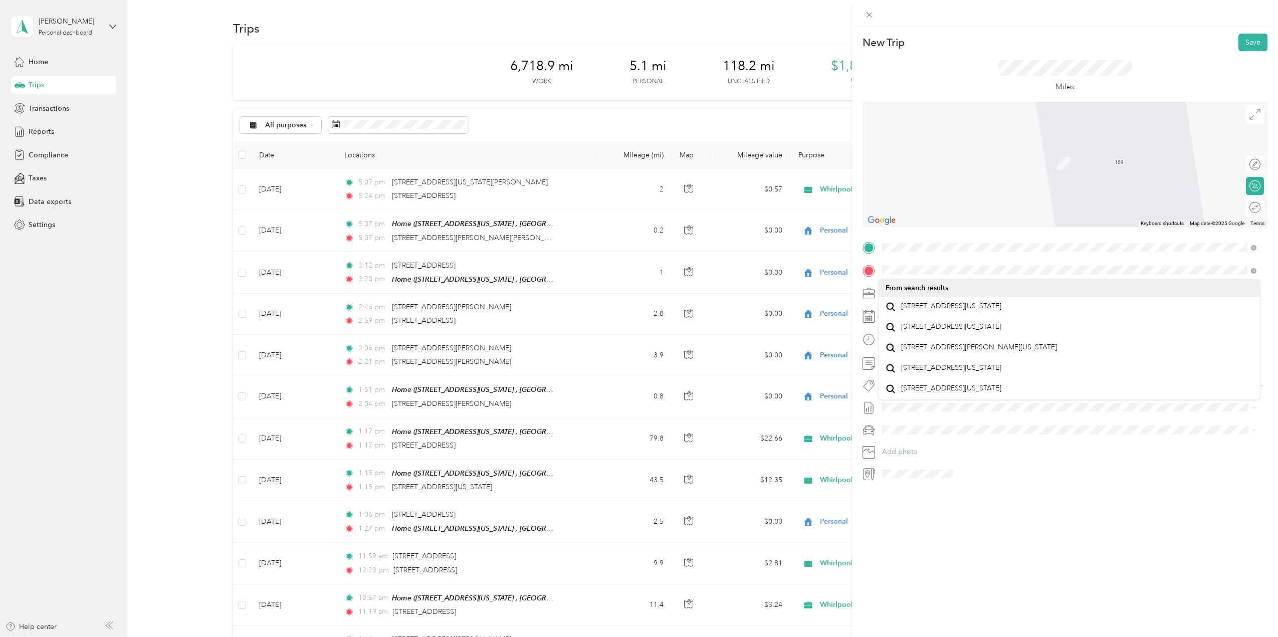
click at [936, 309] on span "[STREET_ADDRESS][US_STATE]" at bounding box center [951, 306] width 100 height 9
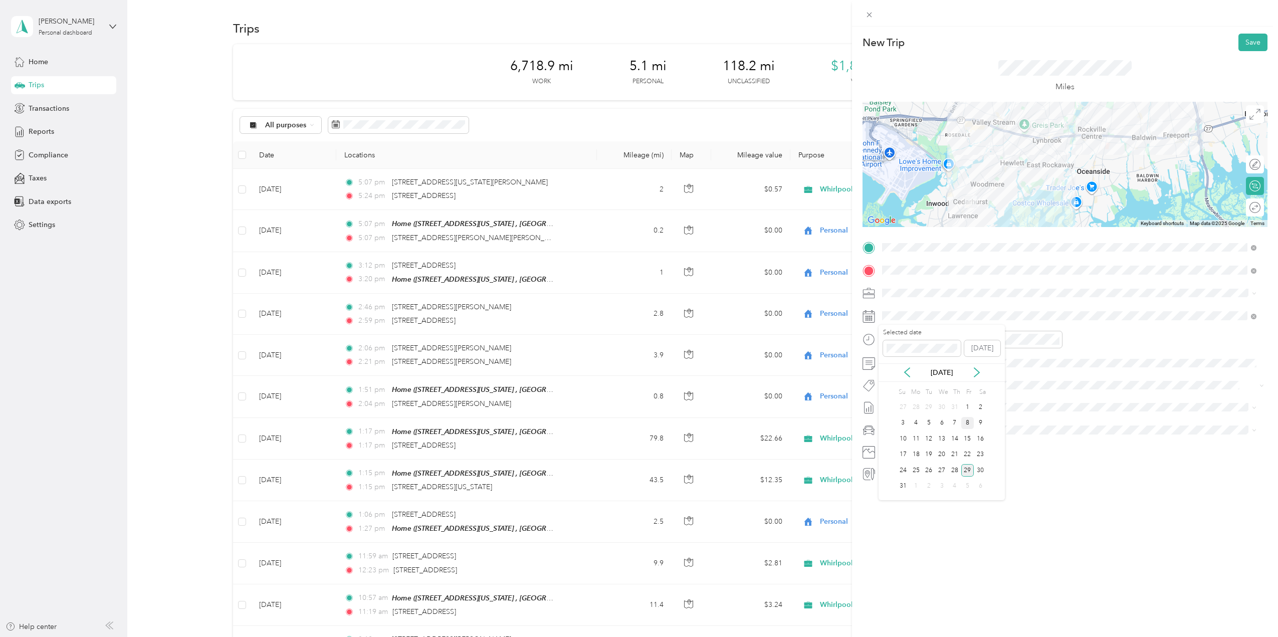
click at [968, 423] on div "8" at bounding box center [967, 423] width 13 height 13
click at [1250, 206] on div at bounding box center [1249, 207] width 21 height 11
click at [1250, 43] on button "Save" at bounding box center [1252, 43] width 29 height 18
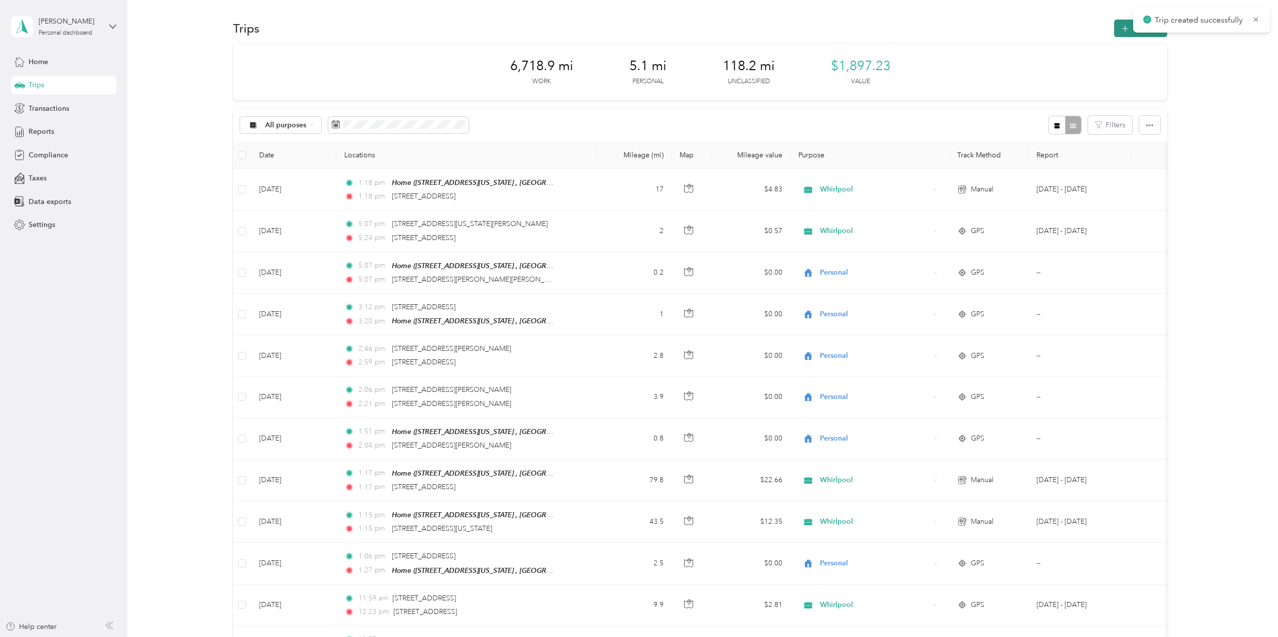
click at [1128, 32] on button "New trip" at bounding box center [1140, 29] width 53 height 18
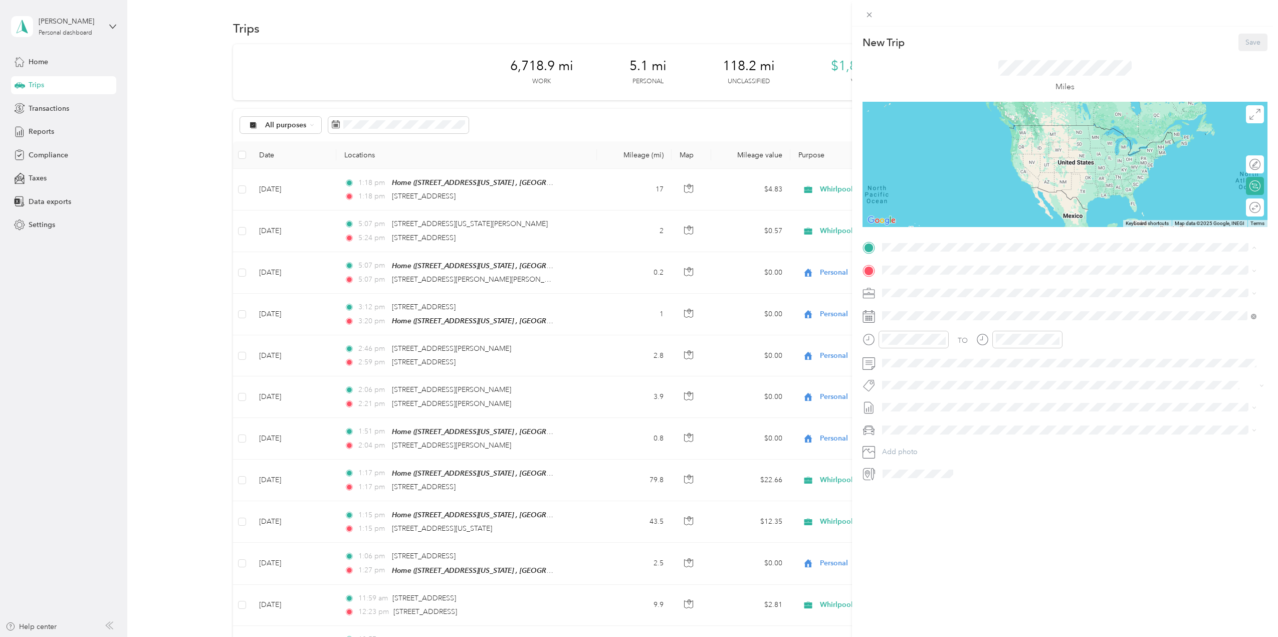
click at [915, 319] on strong "Home" at bounding box center [911, 318] width 20 height 9
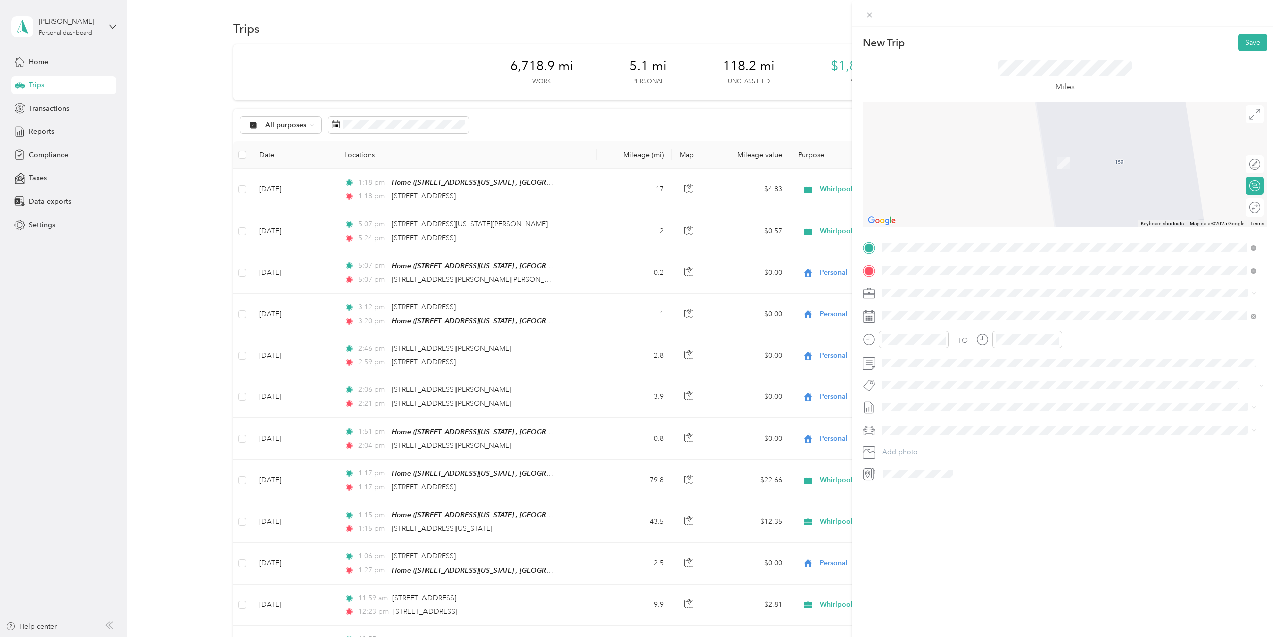
click at [933, 311] on span "[STREET_ADDRESS][US_STATE]" at bounding box center [951, 306] width 100 height 9
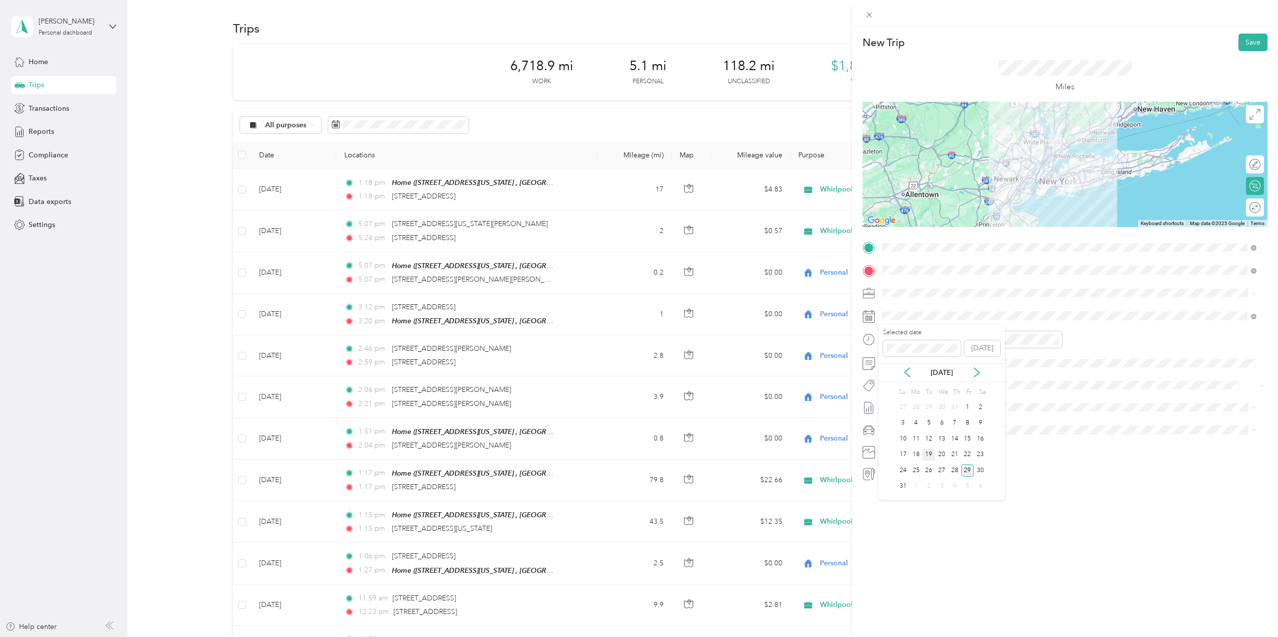
click at [928, 452] on div "19" at bounding box center [928, 454] width 13 height 13
click at [1248, 207] on div at bounding box center [1249, 207] width 21 height 11
click at [1250, 44] on button "Save" at bounding box center [1252, 43] width 29 height 18
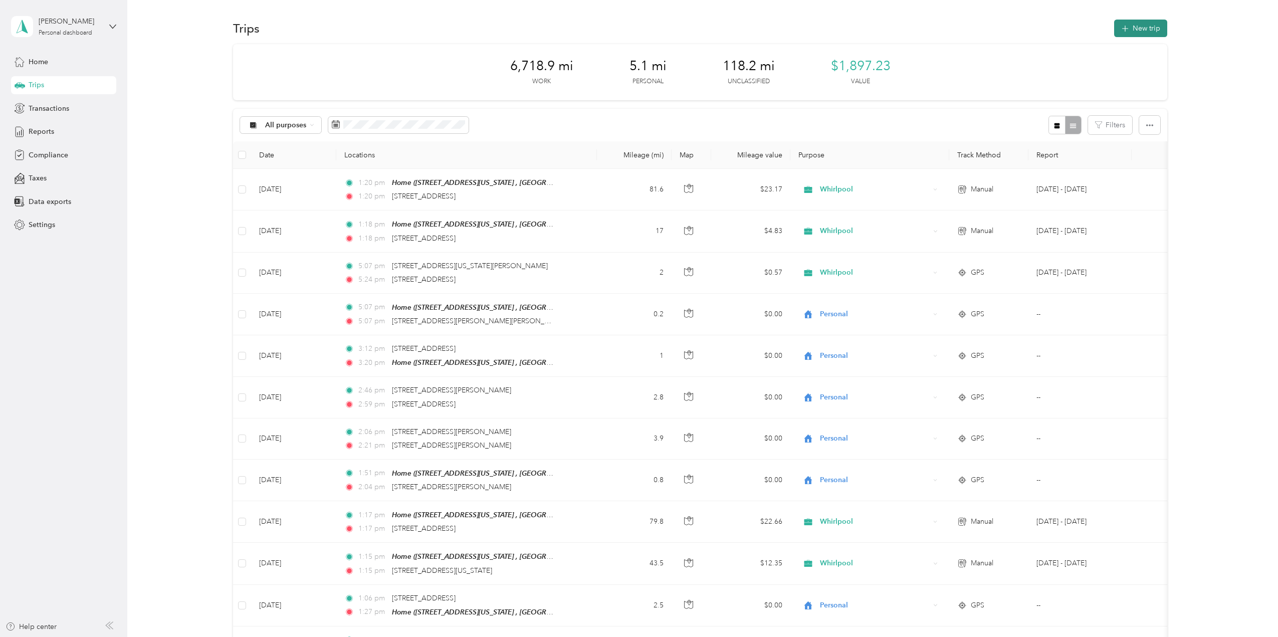
click at [1153, 26] on button "New trip" at bounding box center [1140, 29] width 53 height 18
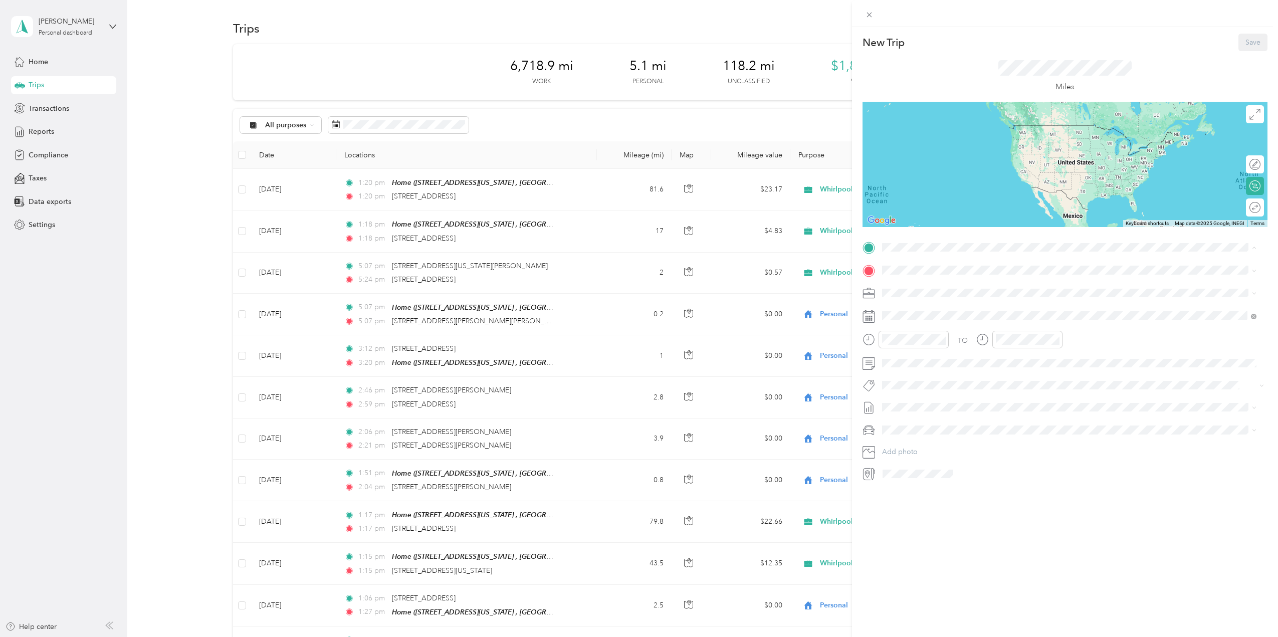
click at [921, 319] on div "Home" at bounding box center [951, 318] width 100 height 9
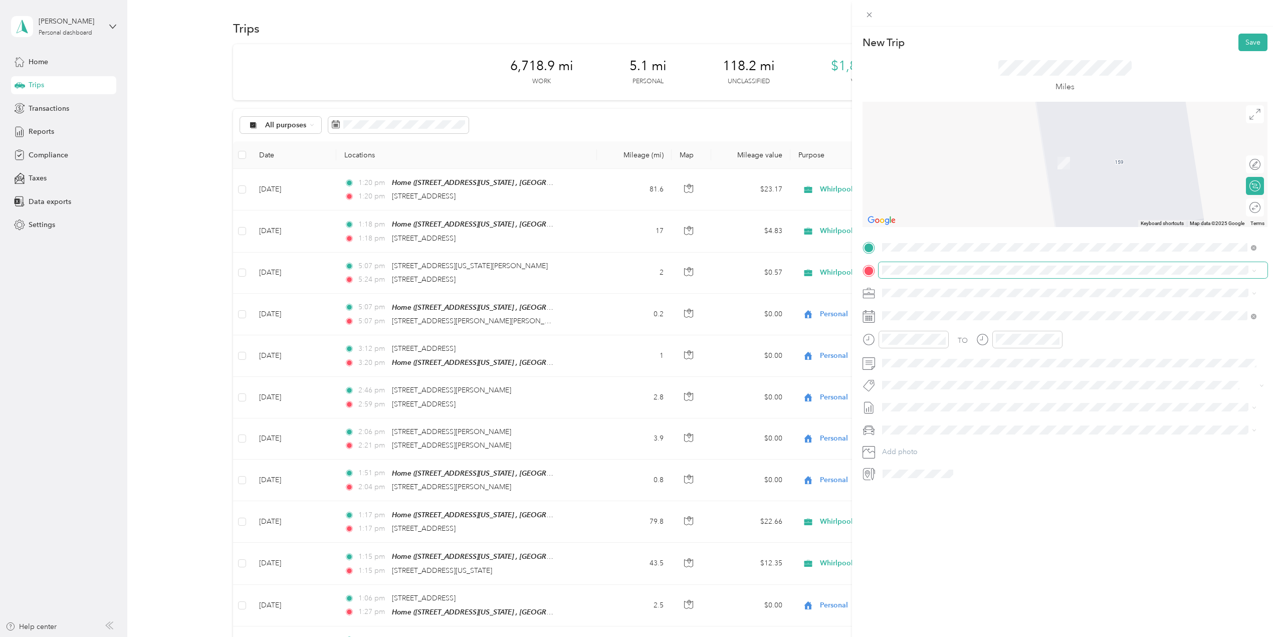
click at [934, 265] on span at bounding box center [1072, 270] width 389 height 16
click at [938, 331] on span "[STREET_ADDRESS][US_STATE][US_STATE]" at bounding box center [969, 326] width 137 height 9
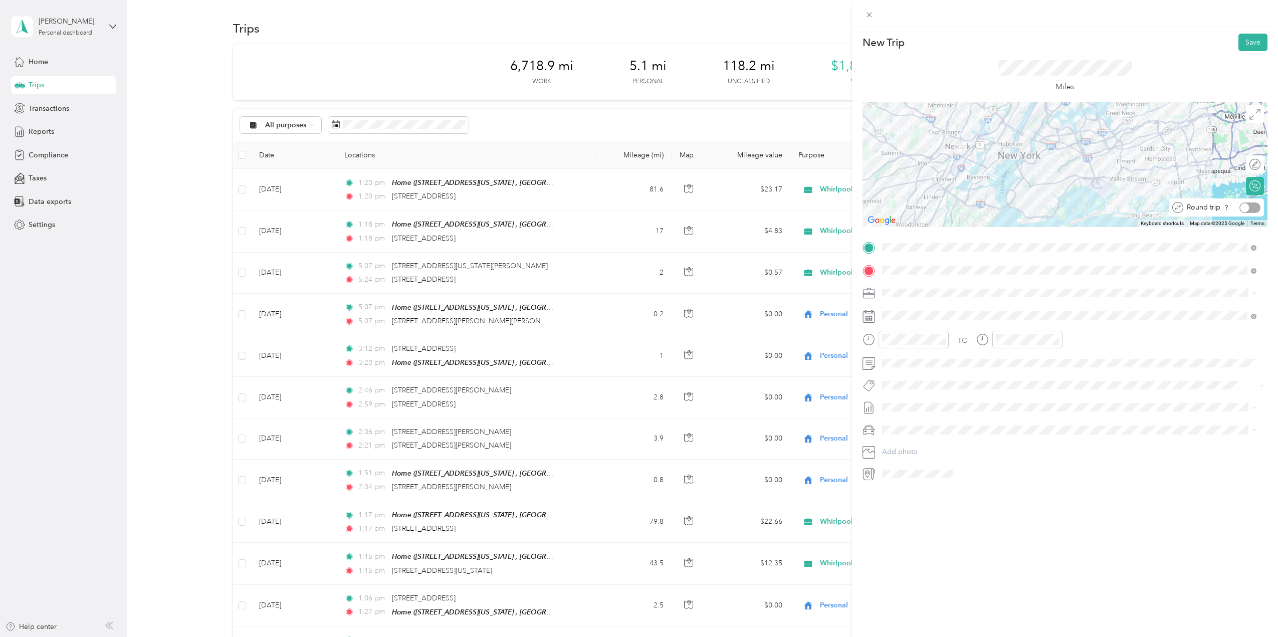
click at [1250, 208] on div at bounding box center [1249, 207] width 21 height 11
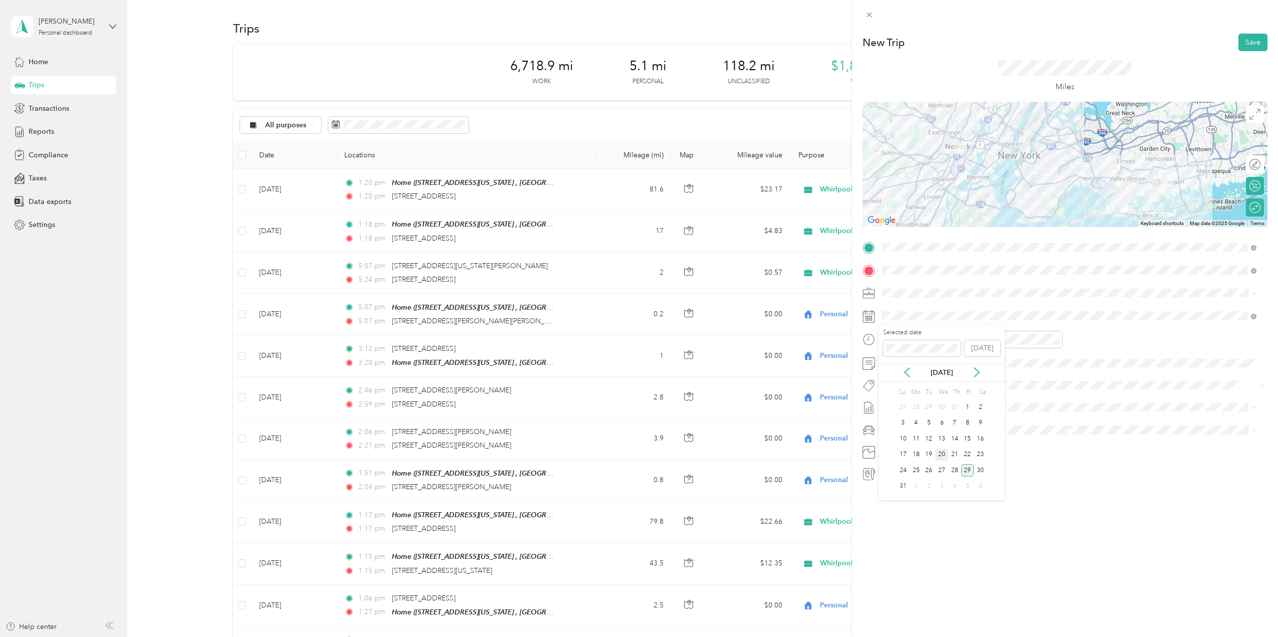
click at [941, 451] on div "20" at bounding box center [941, 454] width 13 height 13
click at [1250, 44] on button "Save" at bounding box center [1252, 43] width 29 height 18
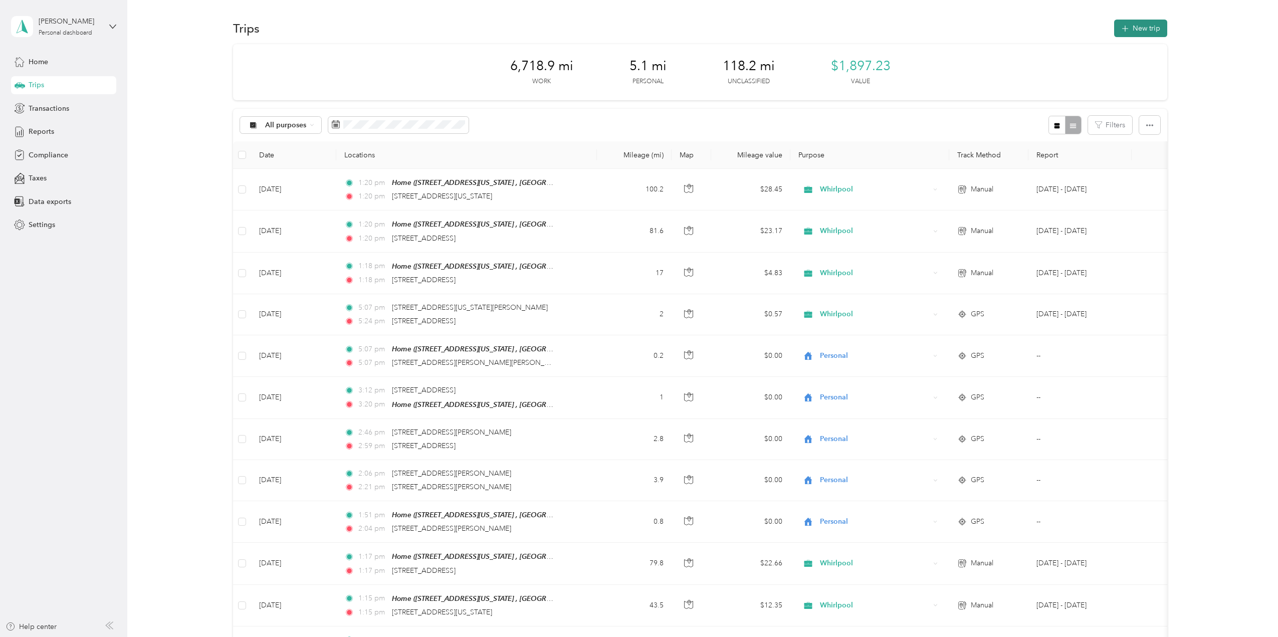
click at [1154, 25] on button "New trip" at bounding box center [1140, 29] width 53 height 18
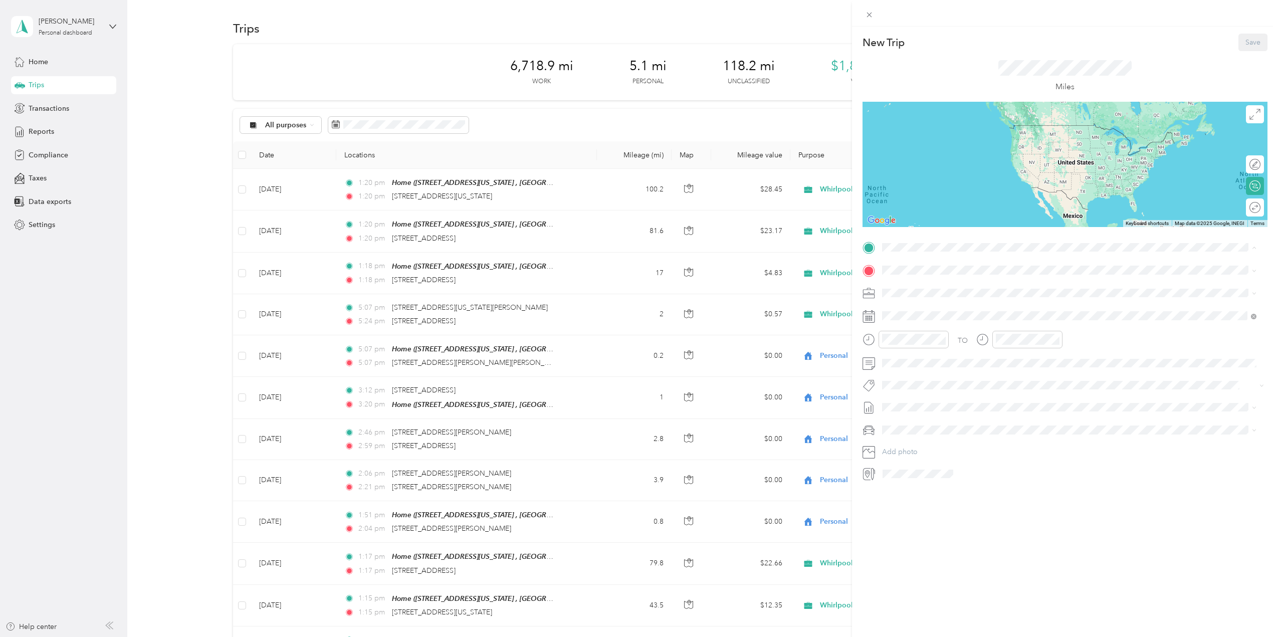
click at [930, 323] on div "Home [STREET_ADDRESS][US_STATE]" at bounding box center [951, 324] width 100 height 21
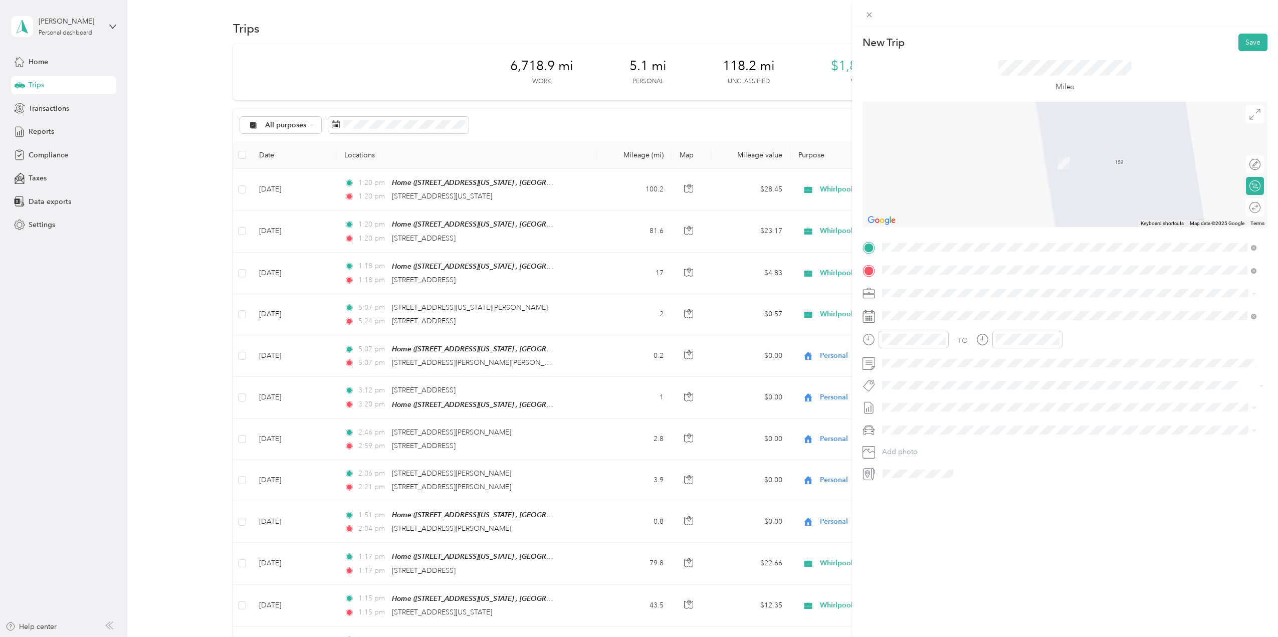
click at [931, 302] on span "[STREET_ADDRESS][US_STATE]" at bounding box center [951, 306] width 100 height 9
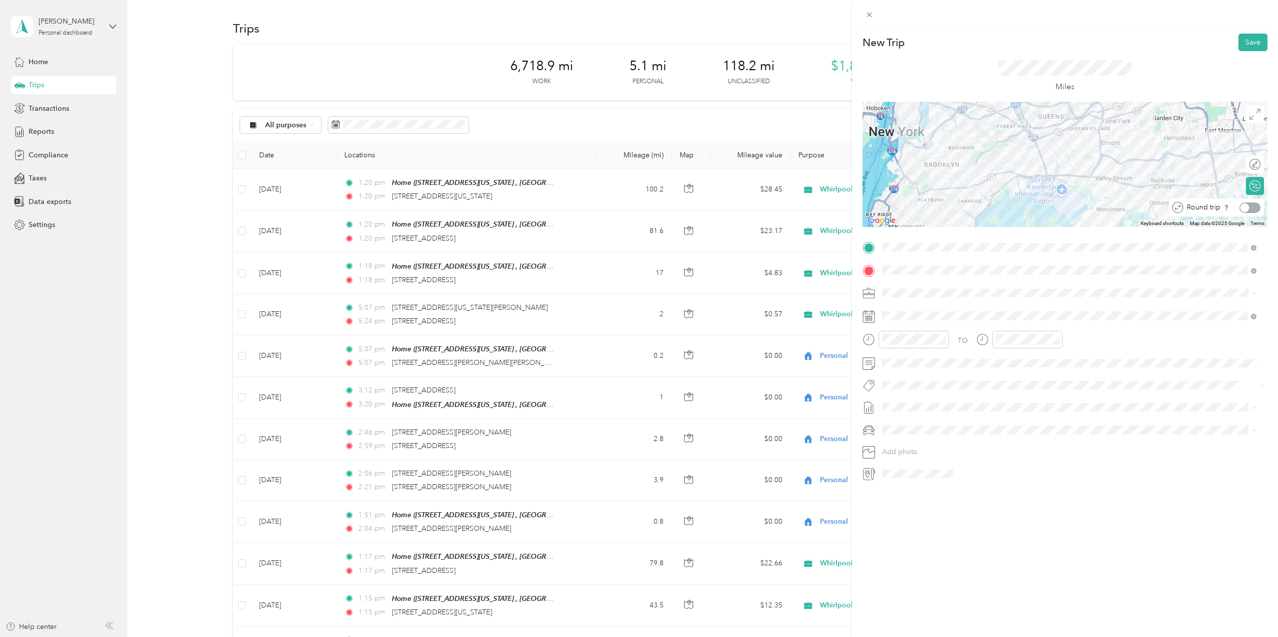
click at [1251, 209] on div at bounding box center [1249, 207] width 21 height 11
click at [954, 451] on div "21" at bounding box center [954, 454] width 13 height 13
click at [1245, 35] on button "Save" at bounding box center [1252, 43] width 29 height 18
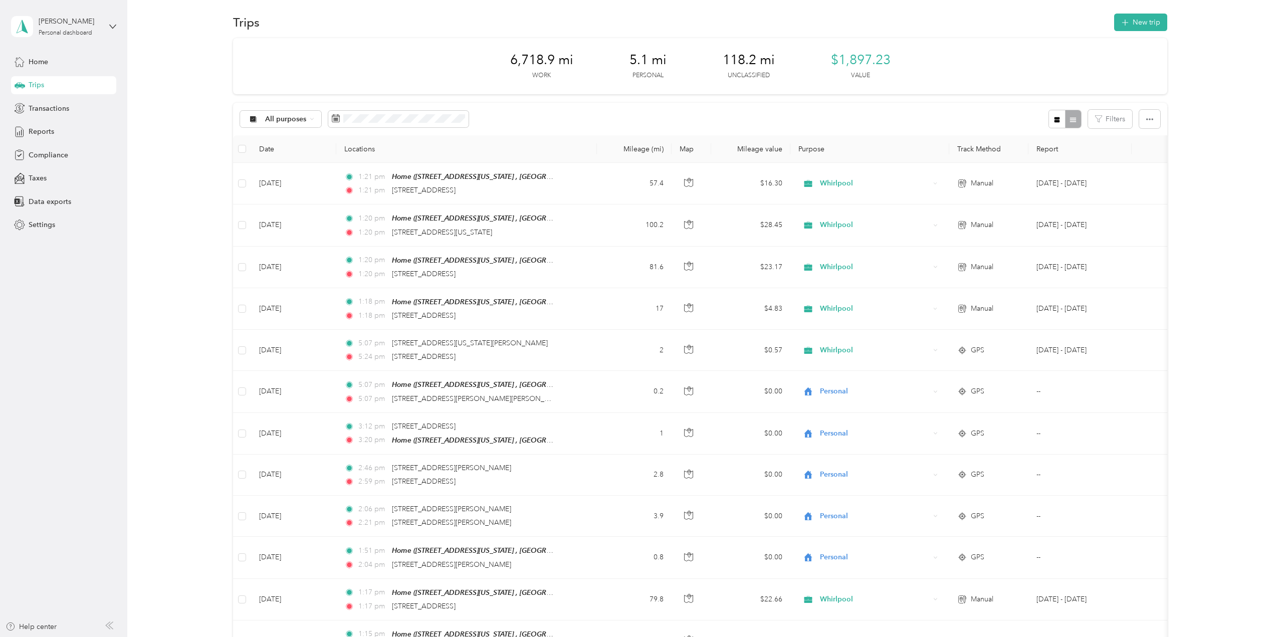
scroll to position [0, 0]
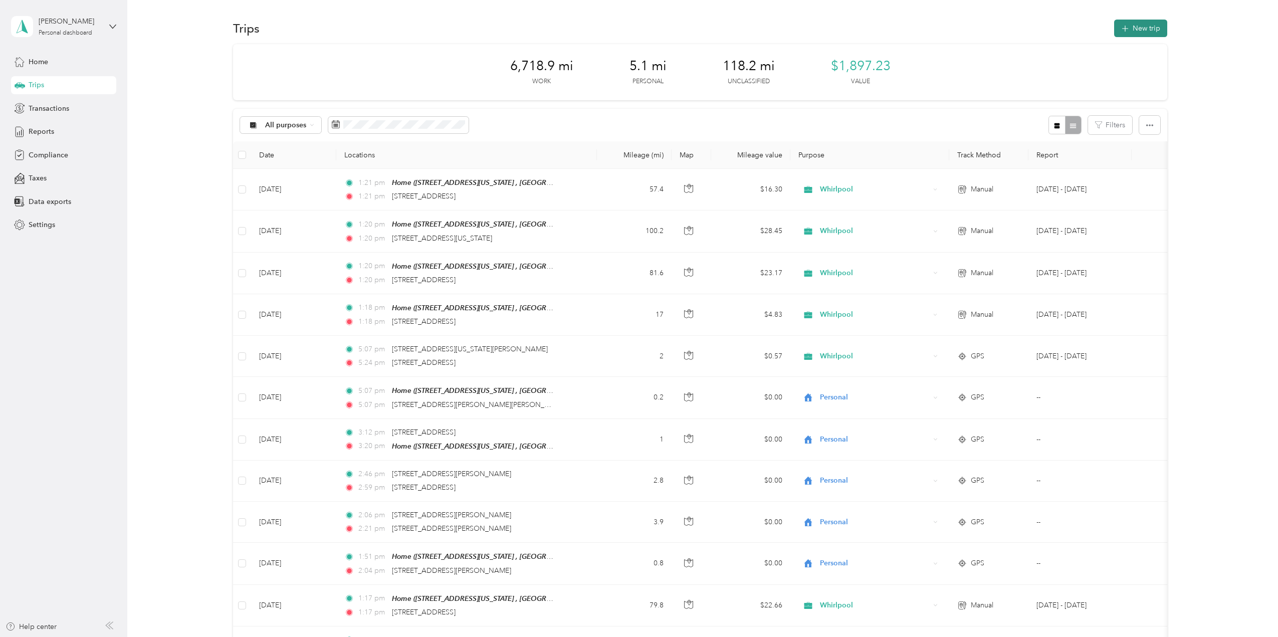
click at [1149, 24] on button "New trip" at bounding box center [1140, 29] width 53 height 18
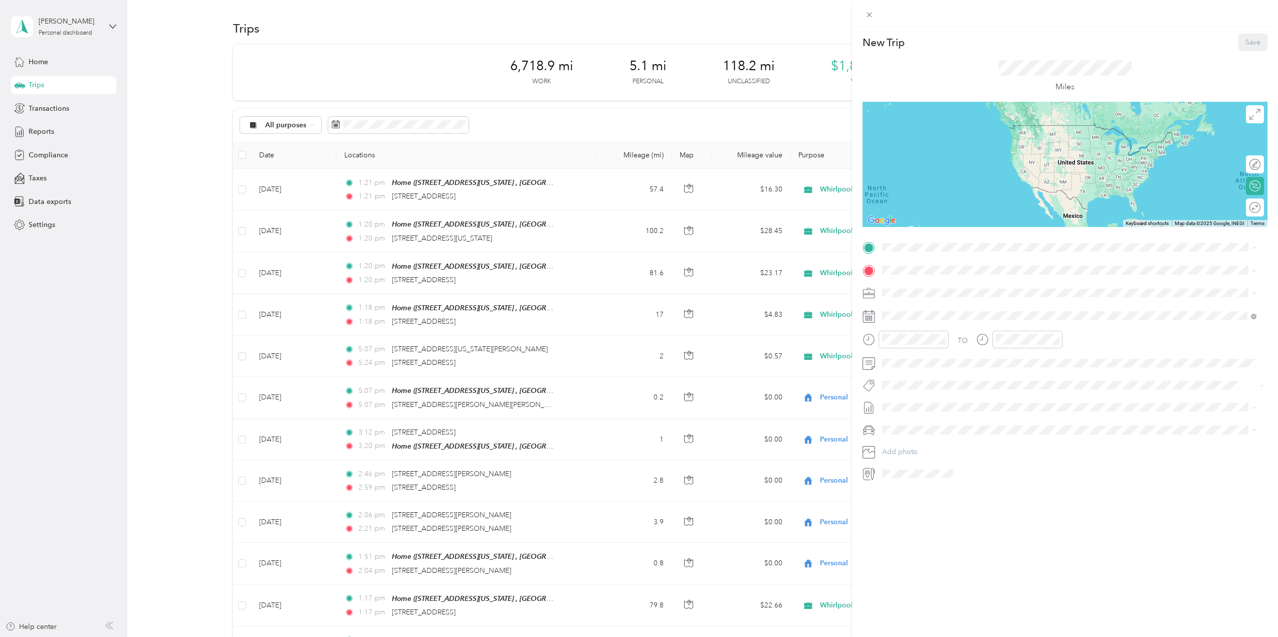
click at [947, 300] on span "[STREET_ADDRESS][US_STATE]" at bounding box center [951, 298] width 100 height 9
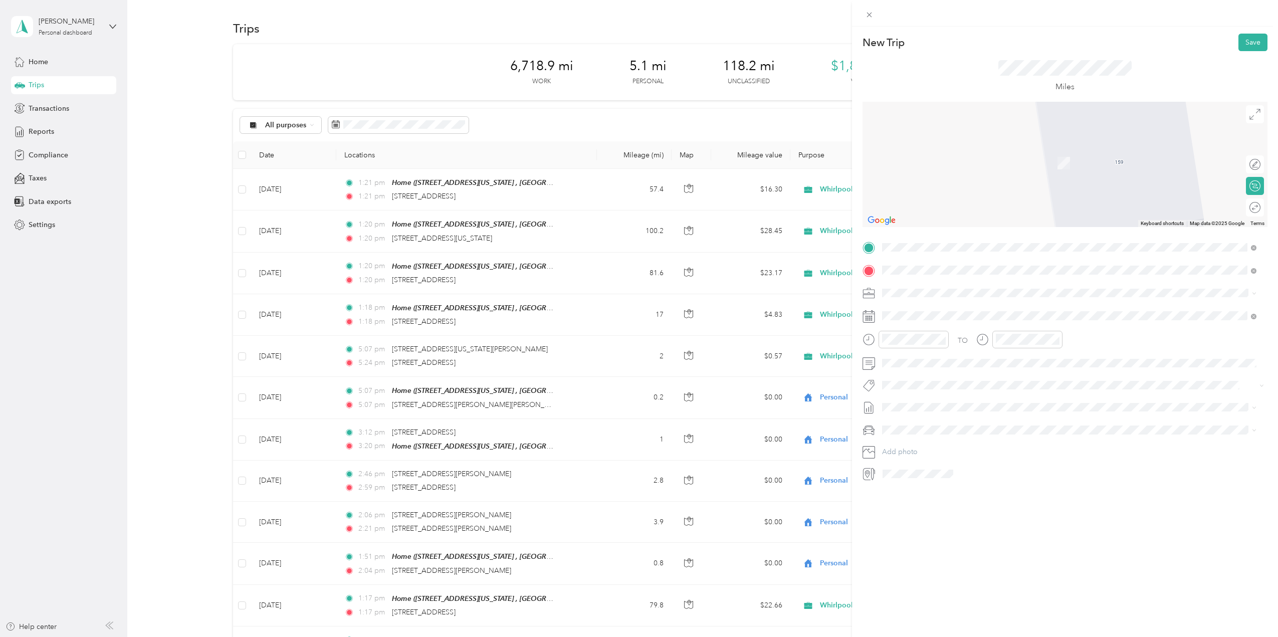
click at [929, 352] on span "[STREET_ADDRESS][US_STATE]" at bounding box center [951, 347] width 100 height 9
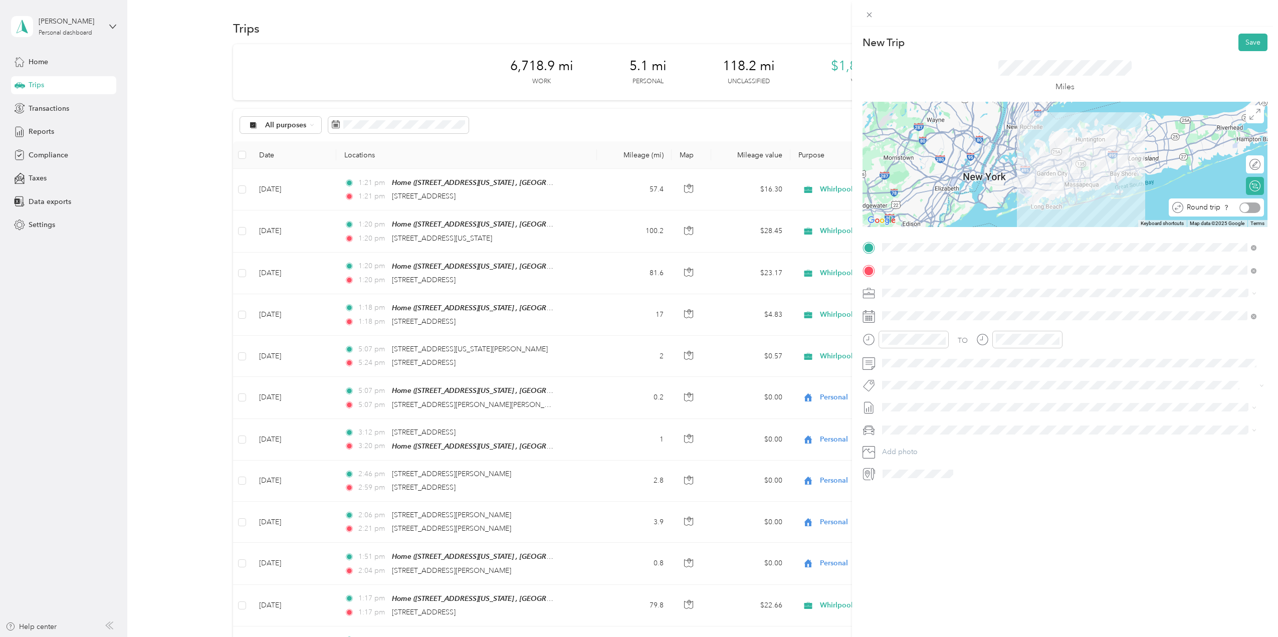
click at [1246, 208] on div at bounding box center [1249, 207] width 21 height 11
click at [969, 454] on div "22" at bounding box center [967, 454] width 13 height 13
click at [1247, 36] on button "Save" at bounding box center [1252, 43] width 29 height 18
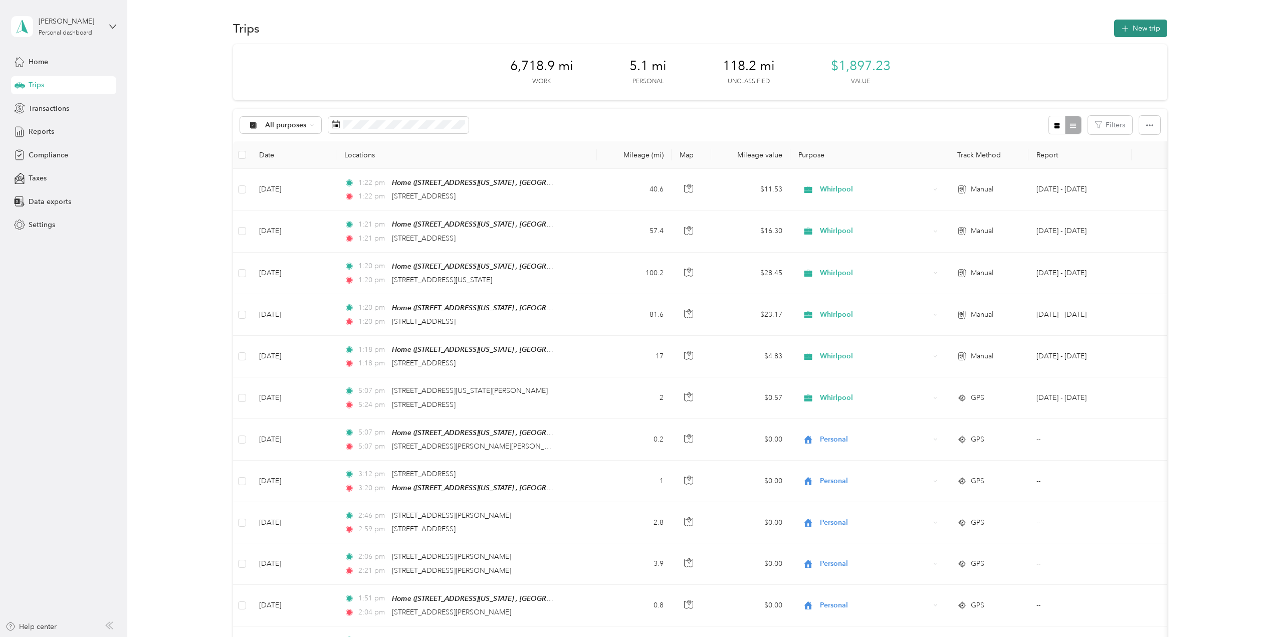
click at [1139, 24] on button "New trip" at bounding box center [1140, 29] width 53 height 18
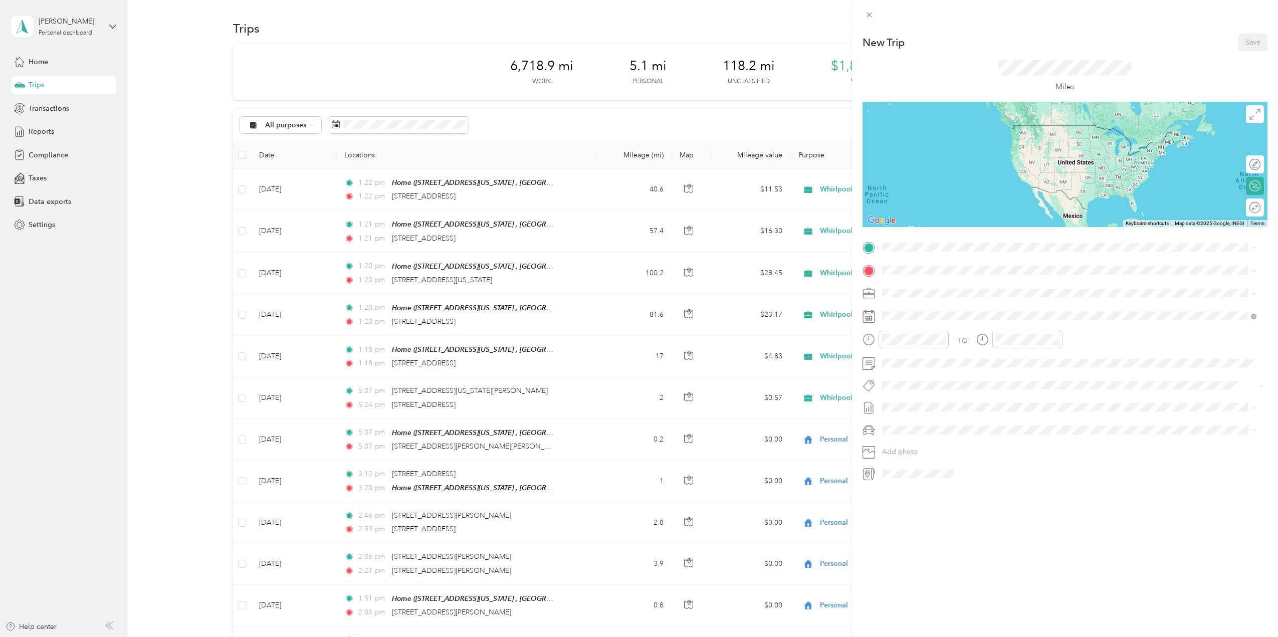
click at [934, 295] on span "[STREET_ADDRESS][US_STATE]" at bounding box center [951, 298] width 100 height 9
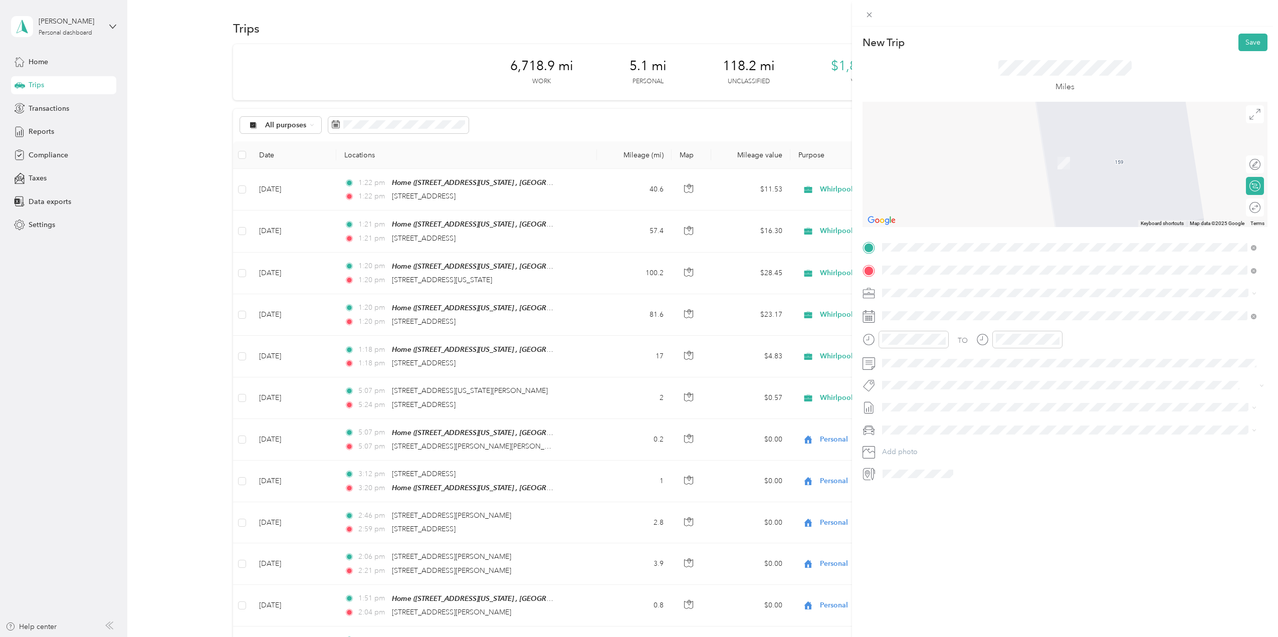
click at [950, 311] on span "[STREET_ADDRESS][US_STATE][US_STATE]" at bounding box center [969, 306] width 137 height 9
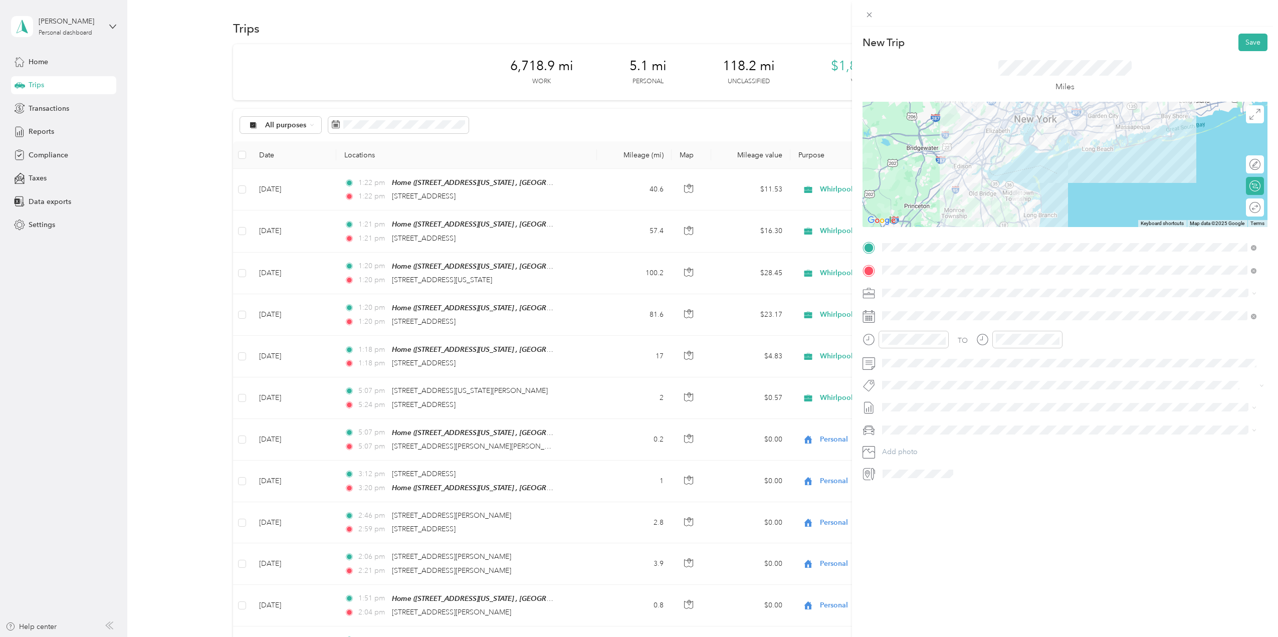
click at [1260, 209] on div "Round trip" at bounding box center [1260, 207] width 0 height 11
click at [1247, 209] on div at bounding box center [1249, 207] width 21 height 11
click at [925, 469] on div "26" at bounding box center [928, 470] width 13 height 13
click at [1247, 44] on button "Save" at bounding box center [1252, 43] width 29 height 18
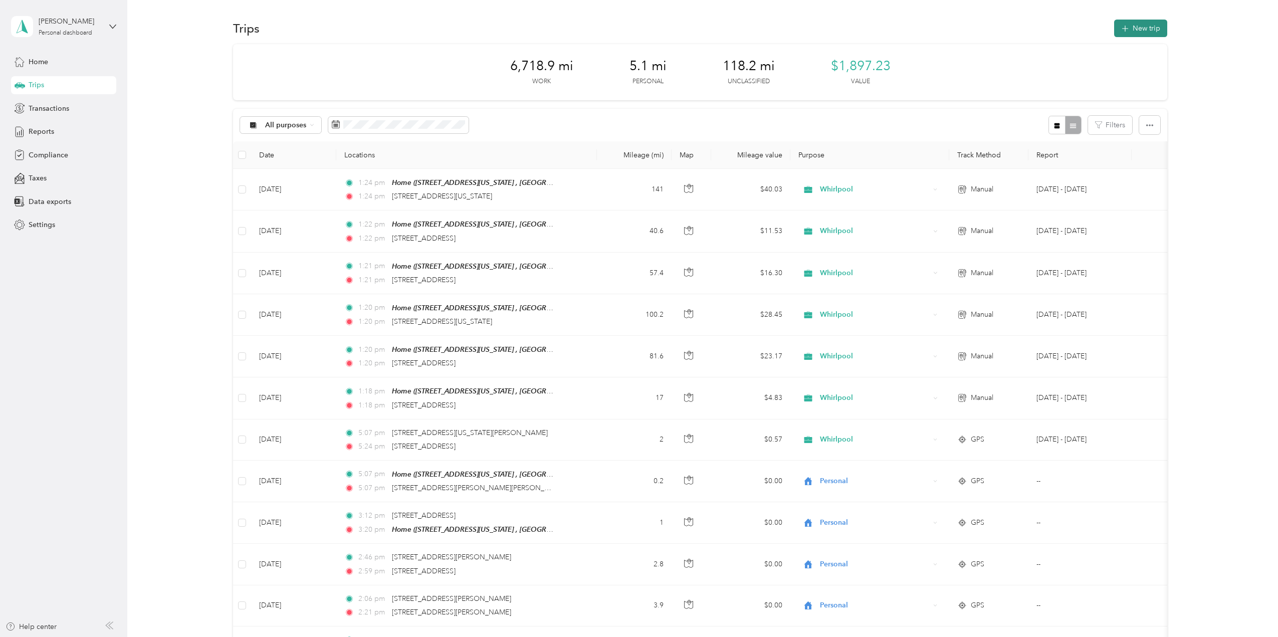
click at [1132, 28] on button "New trip" at bounding box center [1140, 29] width 53 height 18
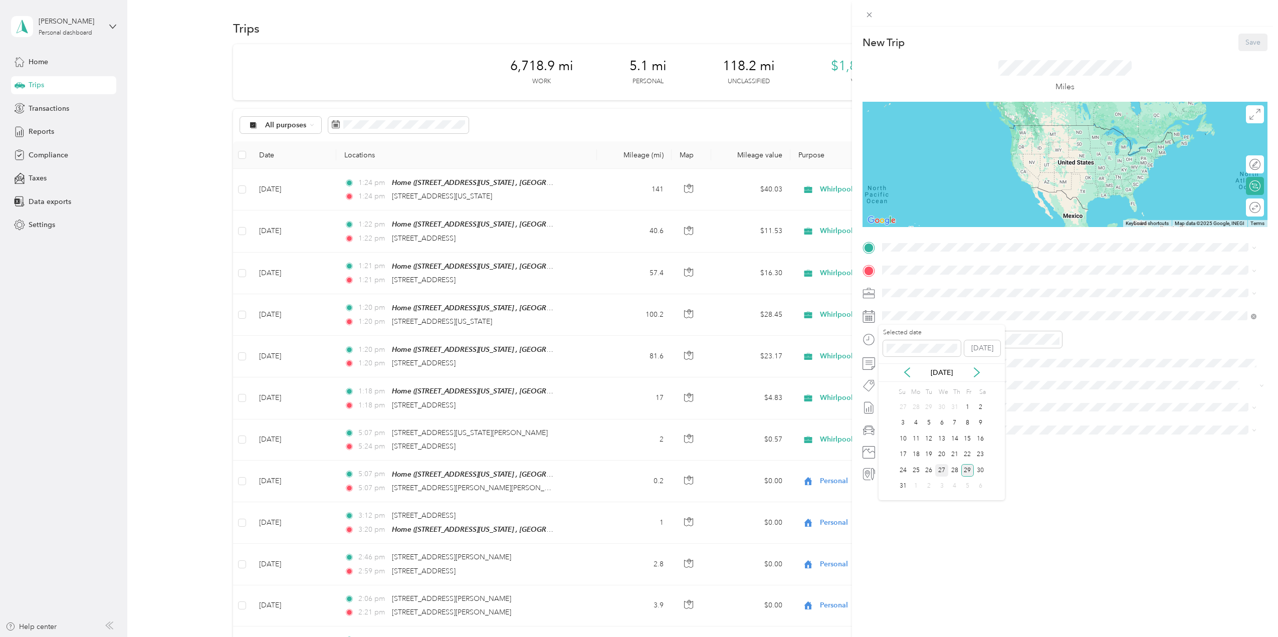
click at [940, 469] on div "27" at bounding box center [941, 470] width 13 height 13
click at [931, 327] on span "[STREET_ADDRESS][US_STATE]" at bounding box center [951, 330] width 100 height 9
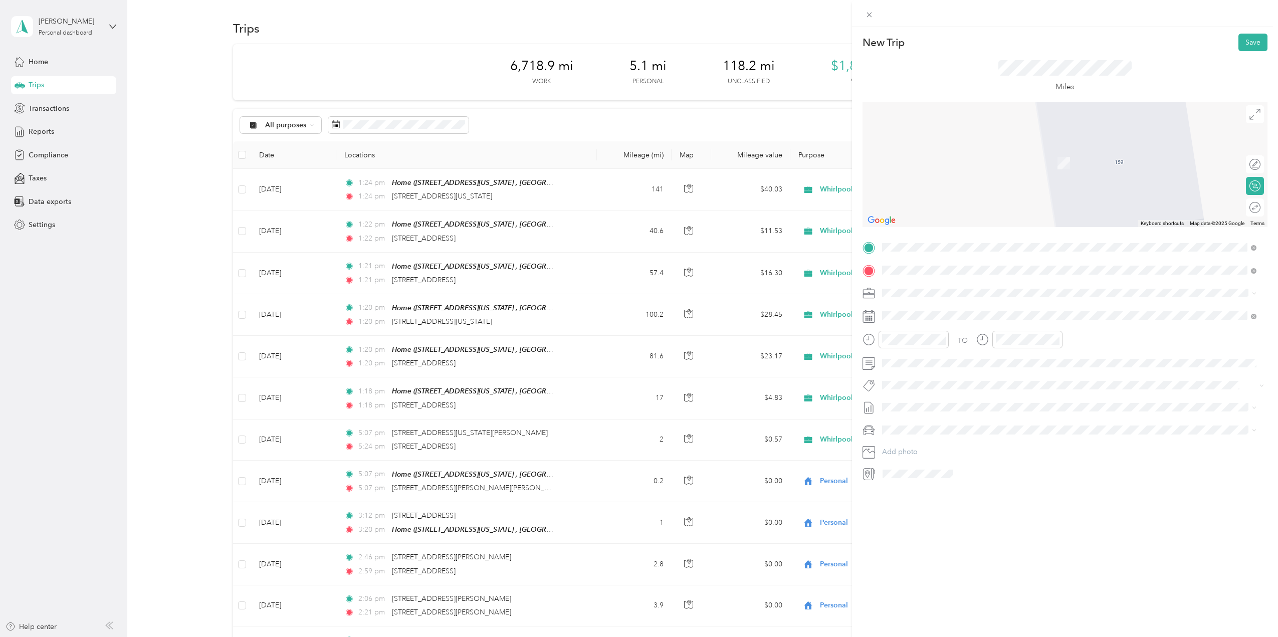
click at [931, 311] on span "[STREET_ADDRESS][US_STATE]" at bounding box center [951, 306] width 100 height 9
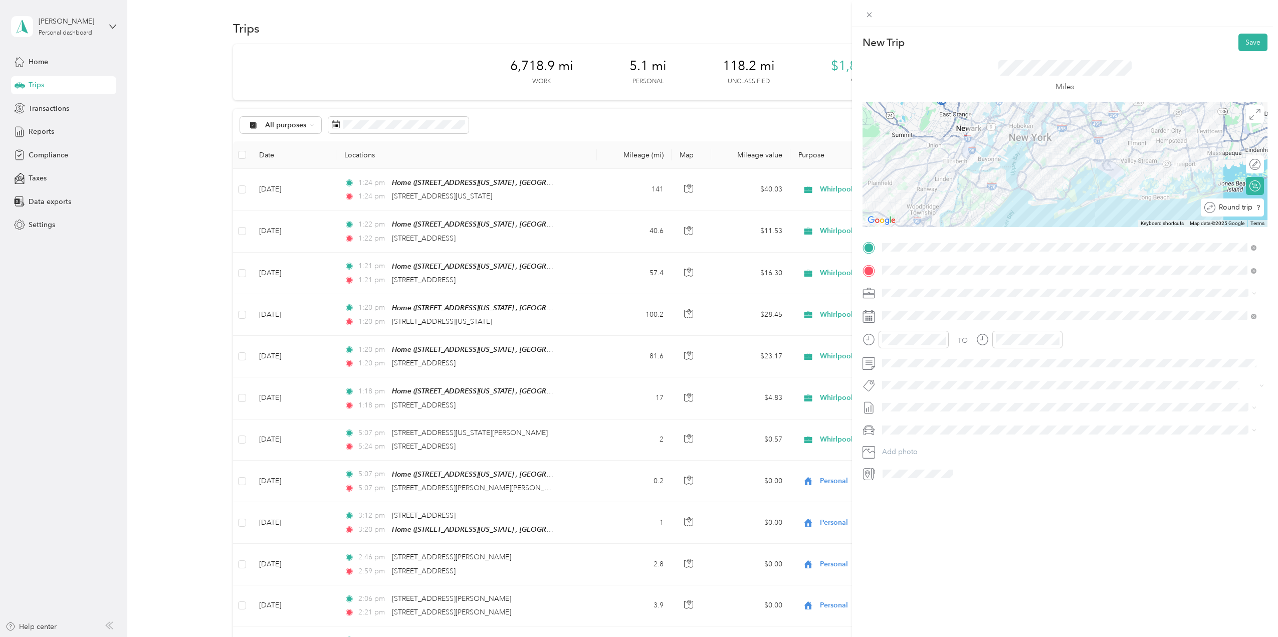
click at [1271, 210] on div at bounding box center [1271, 207] width 0 height 11
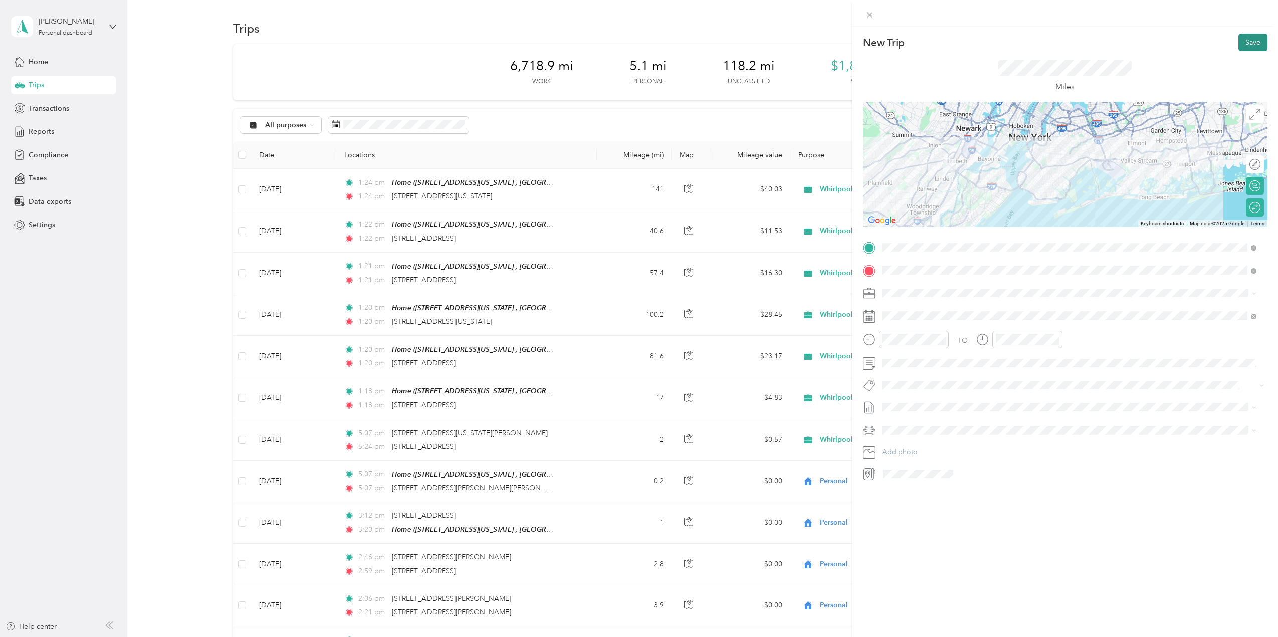
click at [1252, 37] on button "Save" at bounding box center [1252, 43] width 29 height 18
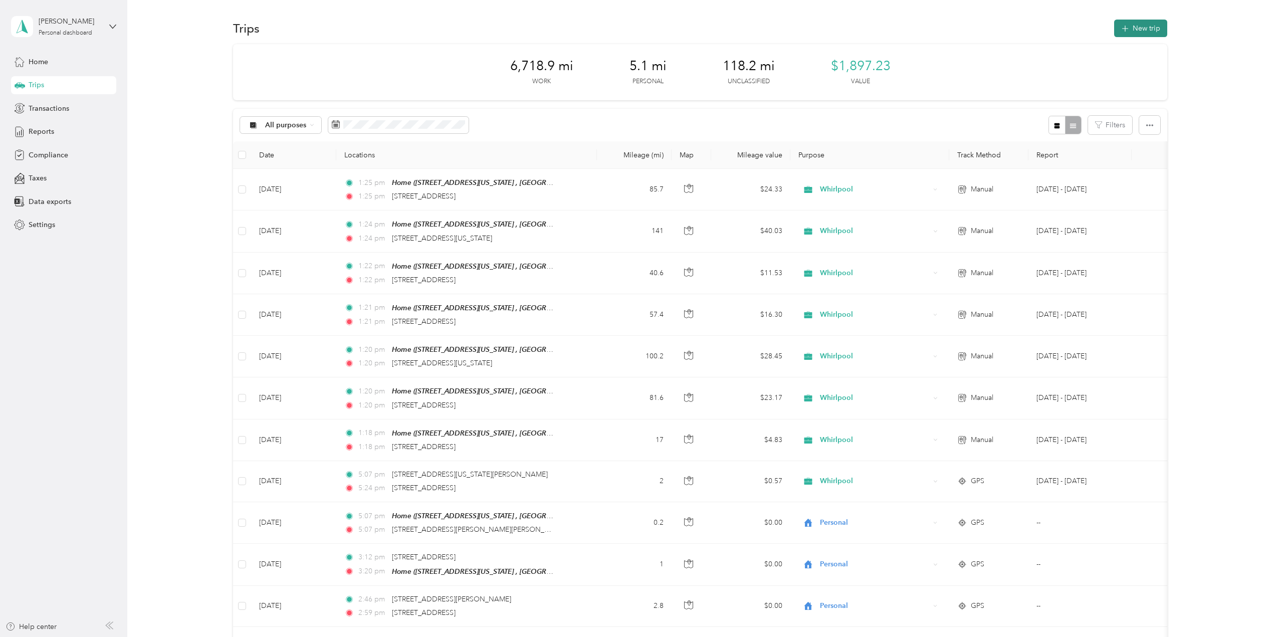
click at [1133, 29] on button "New trip" at bounding box center [1140, 29] width 53 height 18
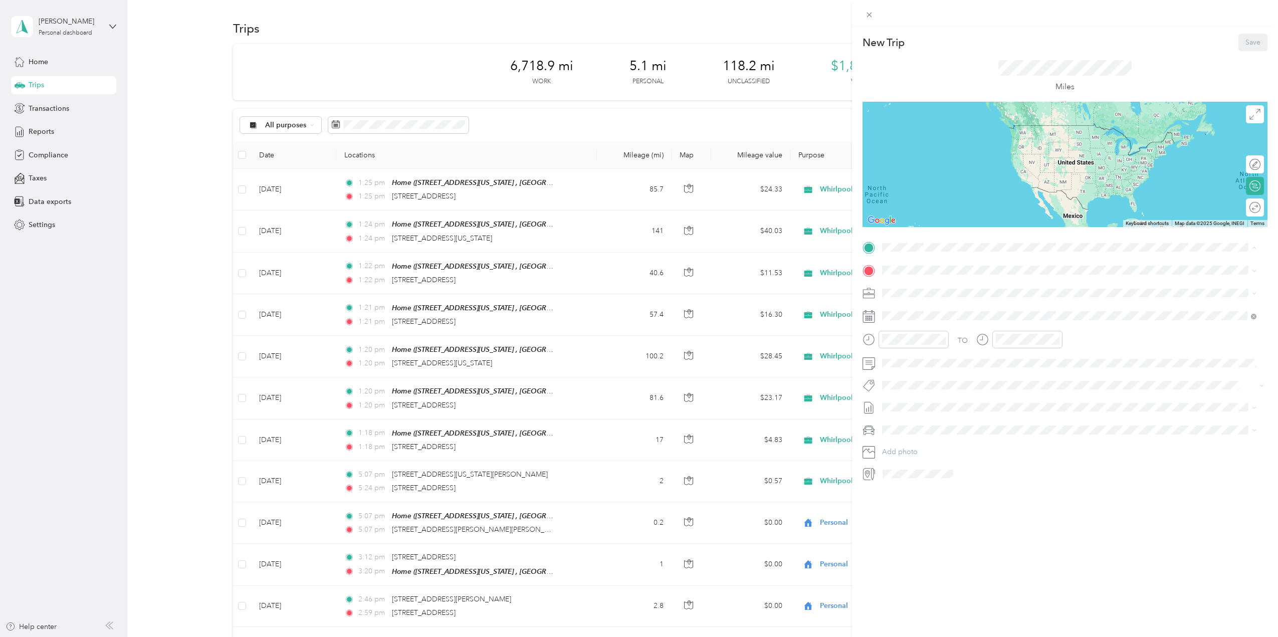
click at [923, 320] on div "Home" at bounding box center [951, 318] width 100 height 9
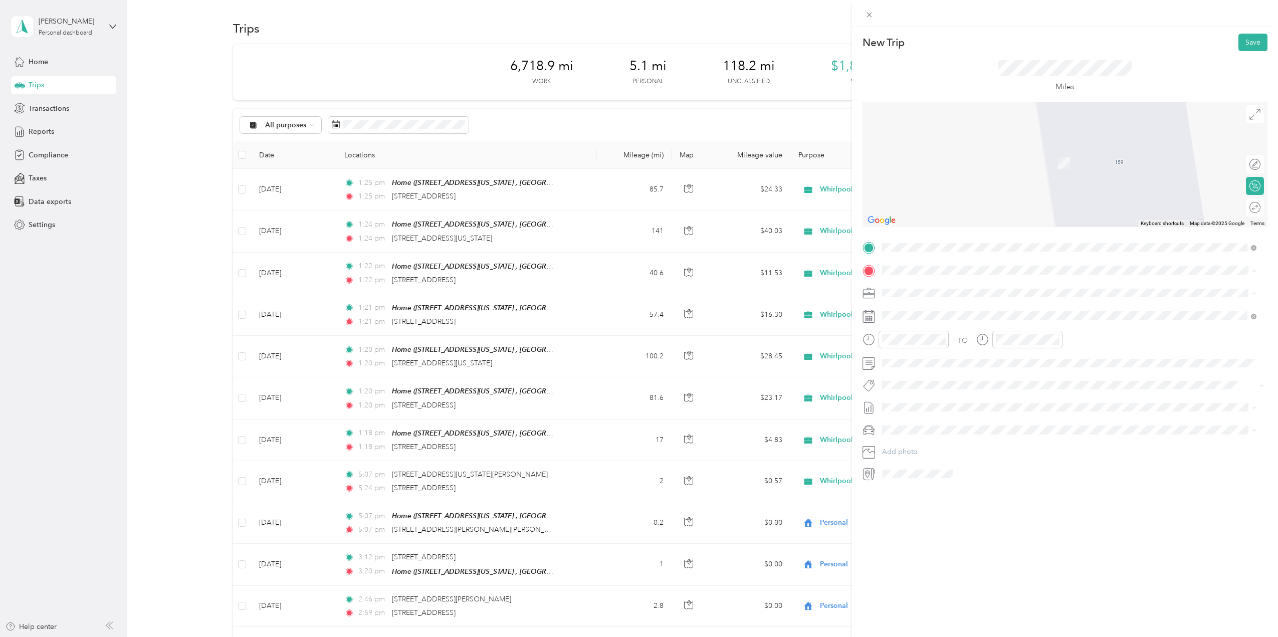
click at [925, 311] on strong "Drimmers" at bounding box center [917, 309] width 32 height 9
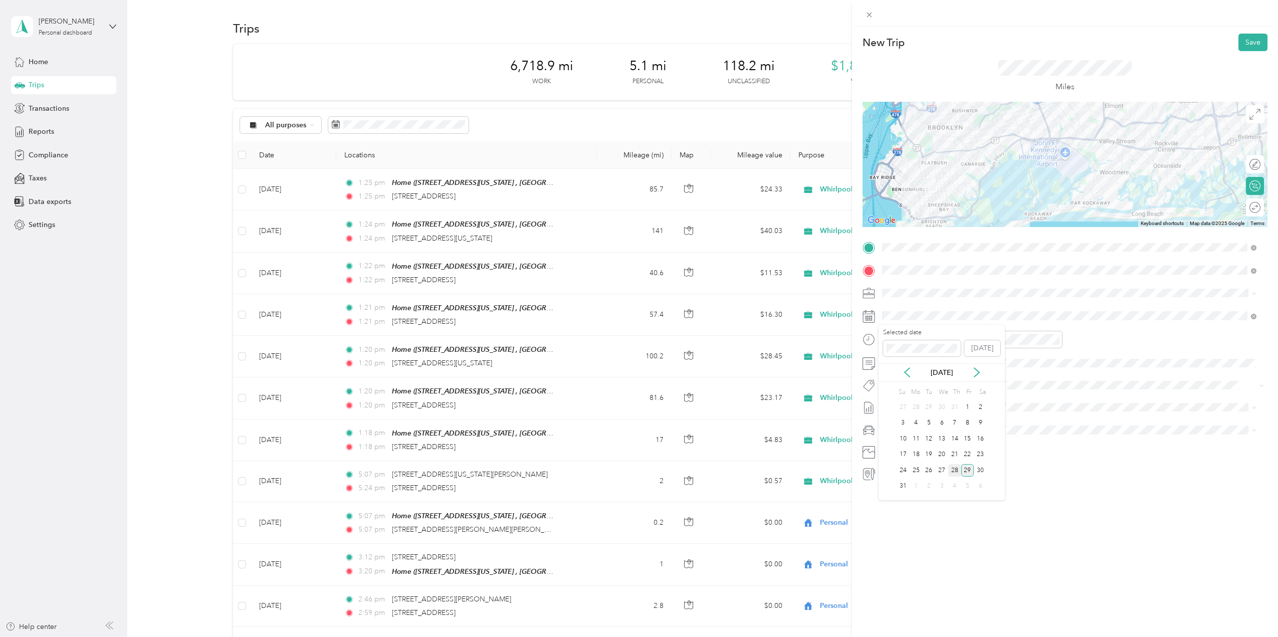
click at [954, 469] on div "28" at bounding box center [954, 470] width 13 height 13
click at [1243, 42] on button "Save" at bounding box center [1252, 43] width 29 height 18
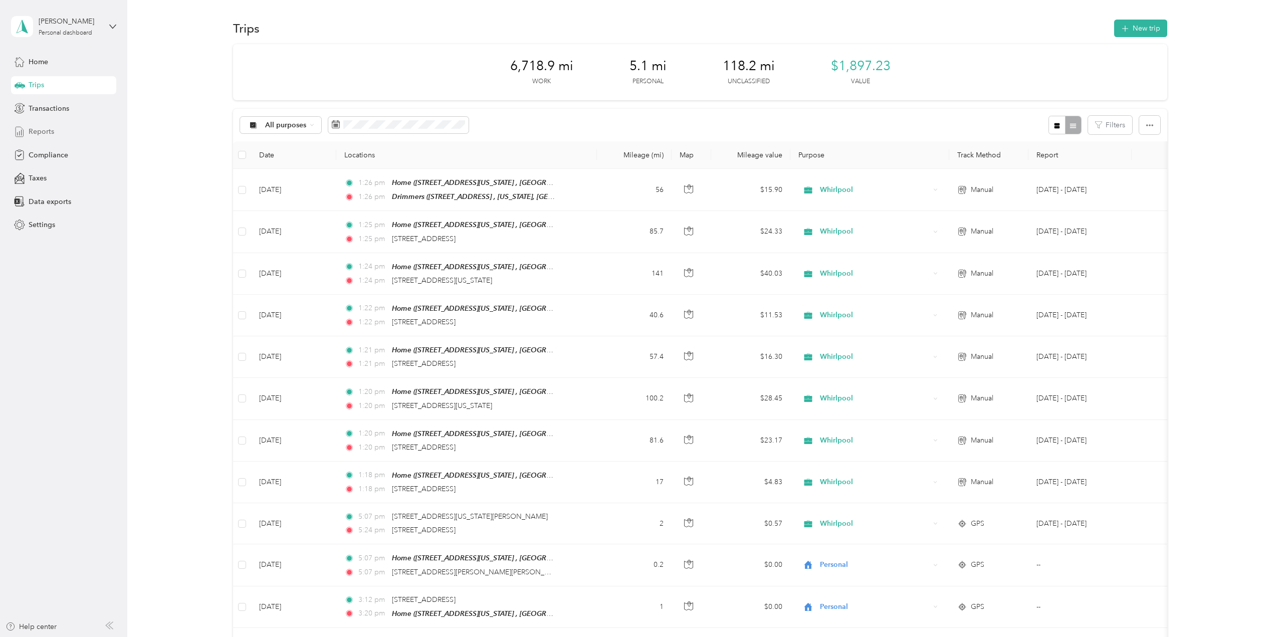
click at [32, 129] on span "Reports" at bounding box center [42, 131] width 26 height 11
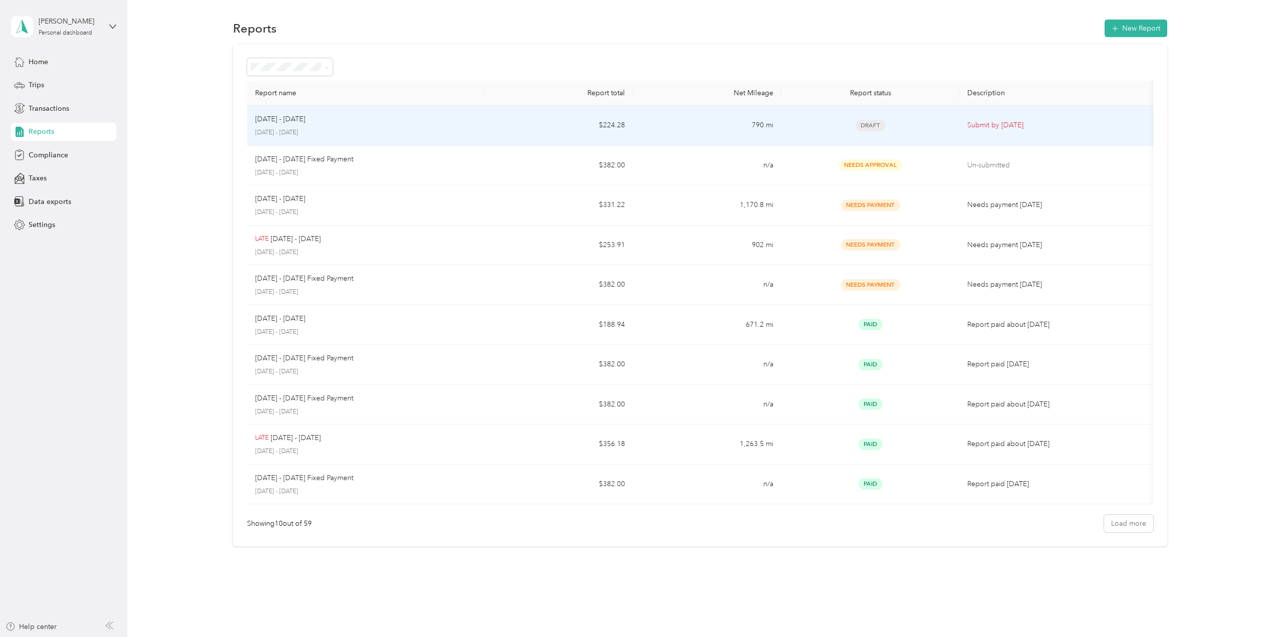
click at [397, 128] on p "[DATE] - [DATE]" at bounding box center [365, 132] width 221 height 9
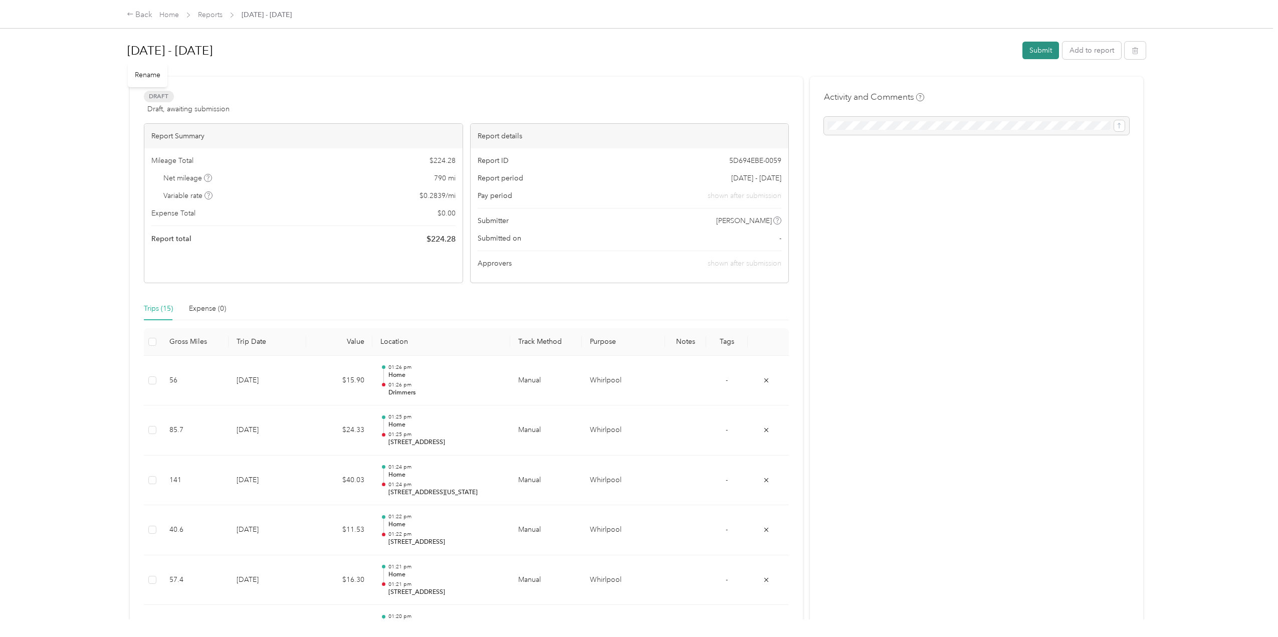
click at [1045, 49] on button "Submit" at bounding box center [1040, 51] width 37 height 18
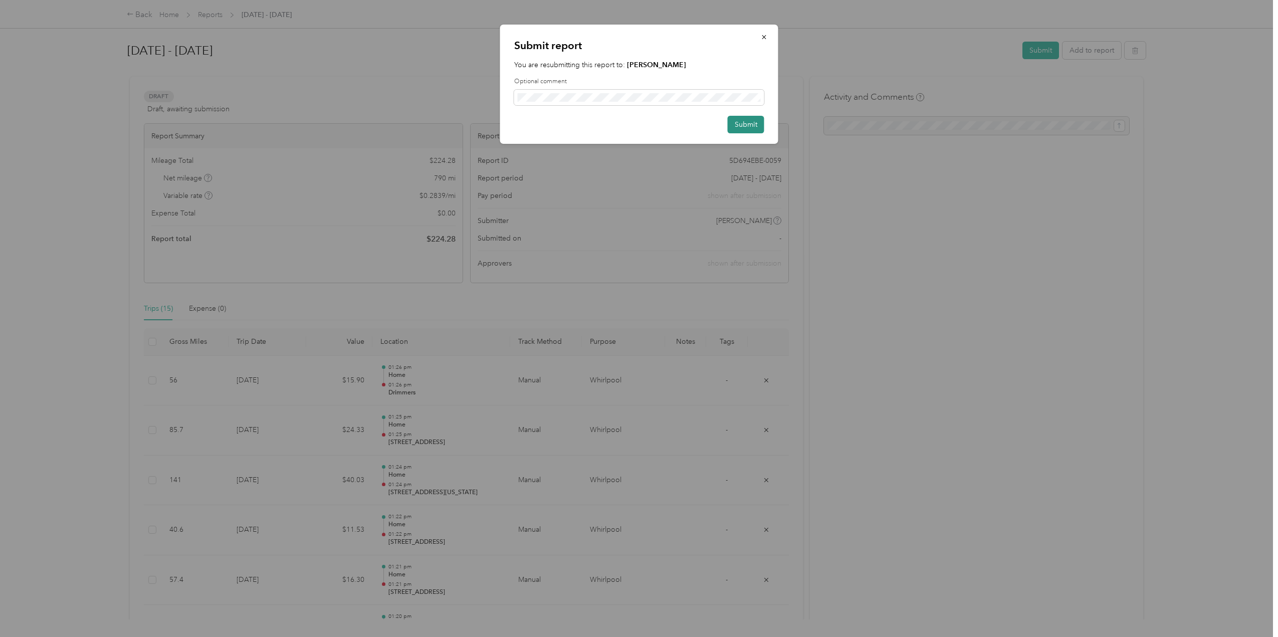
click at [756, 123] on button "Submit" at bounding box center [746, 125] width 37 height 18
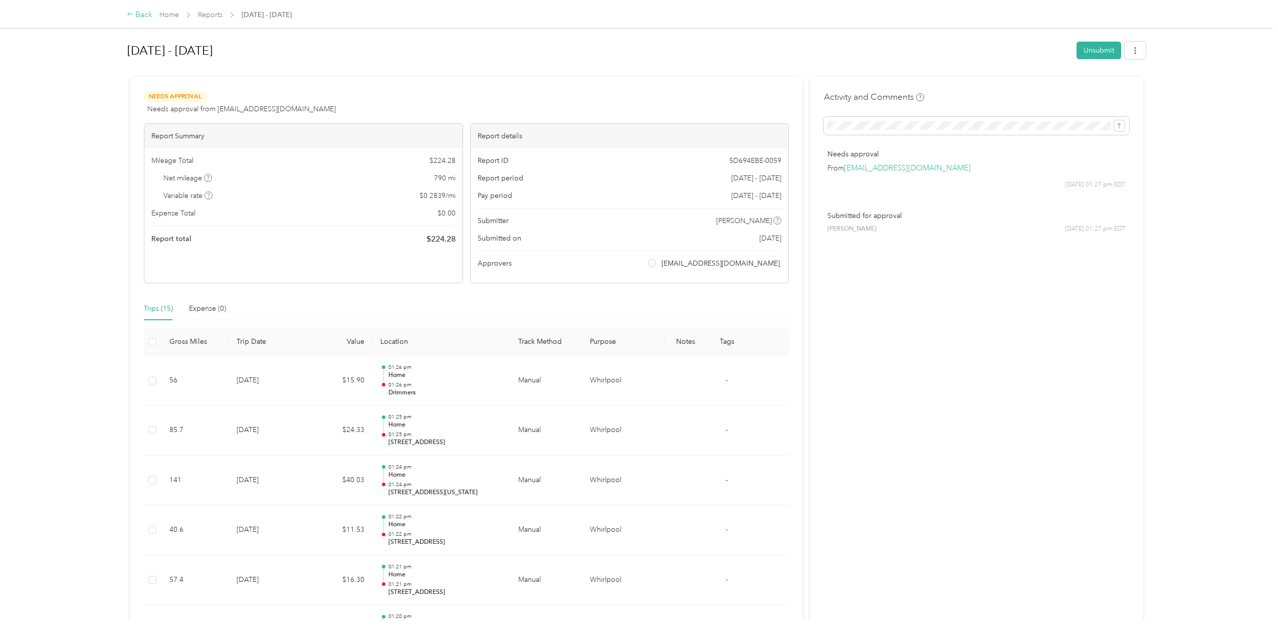
click at [141, 15] on div "Back" at bounding box center [140, 15] width 26 height 12
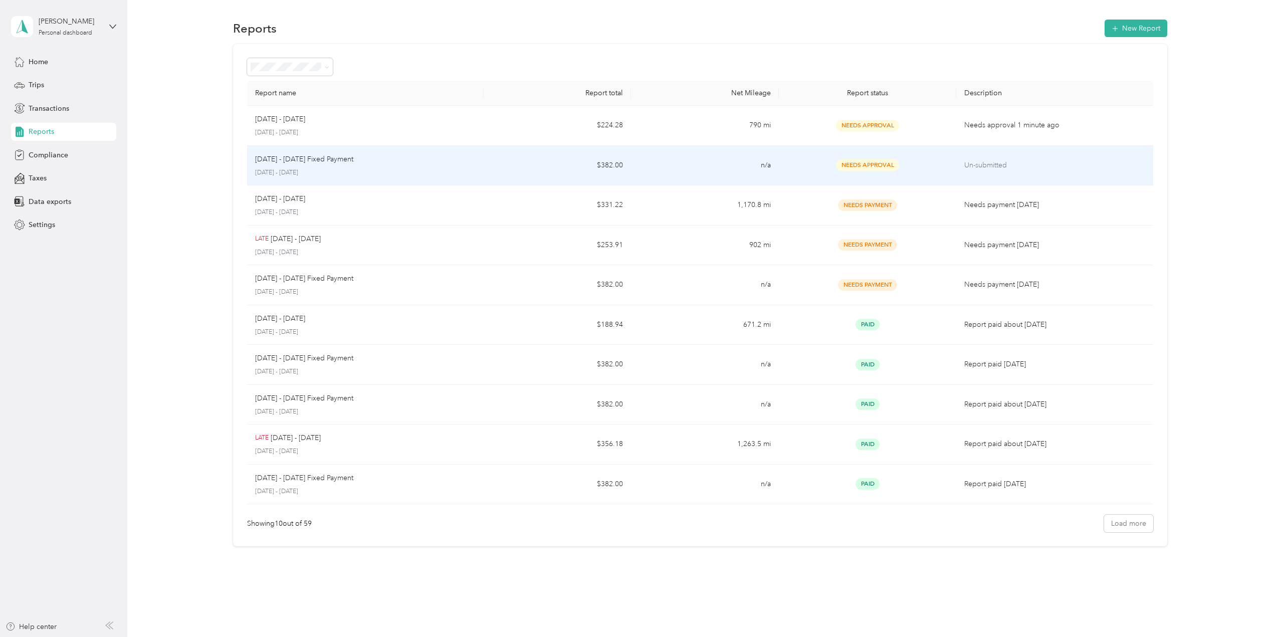
click at [318, 165] on div "[DATE] - [DATE] Fixed Payment [DATE] - [DATE]" at bounding box center [365, 166] width 220 height 24
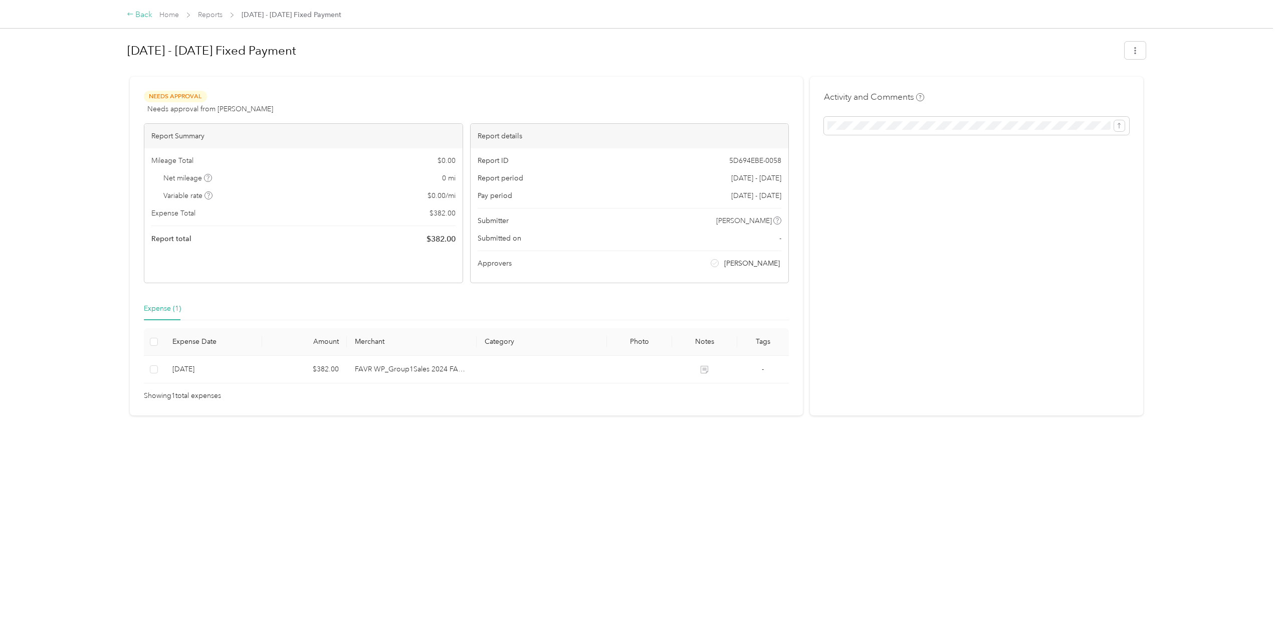
click at [131, 15] on icon at bounding box center [130, 14] width 7 height 7
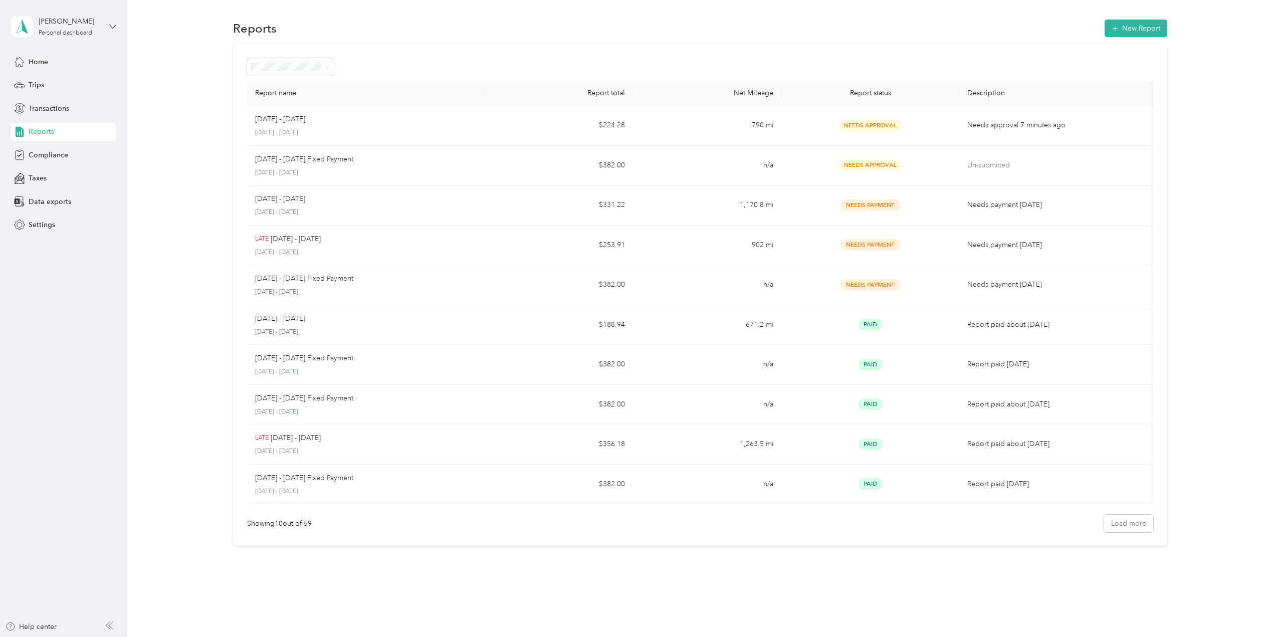
click at [112, 25] on icon at bounding box center [112, 26] width 7 height 7
click at [51, 82] on div "Log out" at bounding box center [39, 82] width 39 height 11
